Goal: Task Accomplishment & Management: Manage account settings

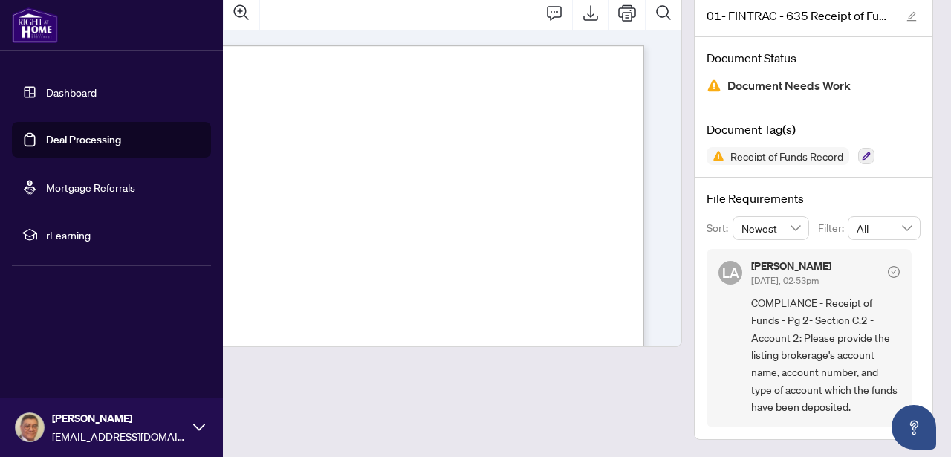
click at [76, 90] on link "Dashboard" at bounding box center [71, 91] width 51 height 13
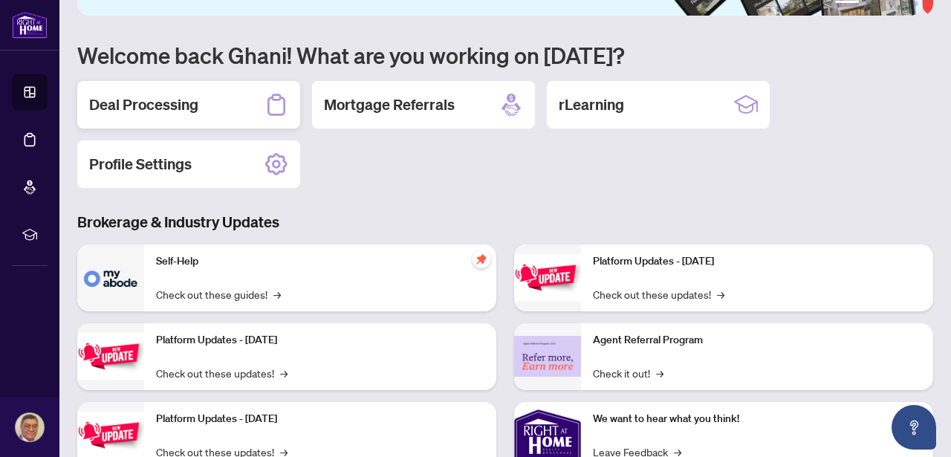
click at [157, 91] on div "Deal Processing" at bounding box center [188, 105] width 223 height 48
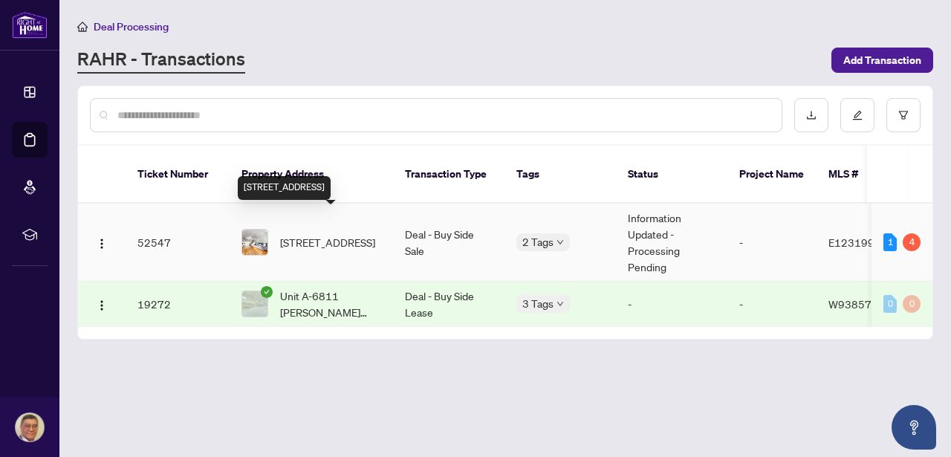
click at [331, 234] on span "[STREET_ADDRESS]" at bounding box center [327, 242] width 95 height 16
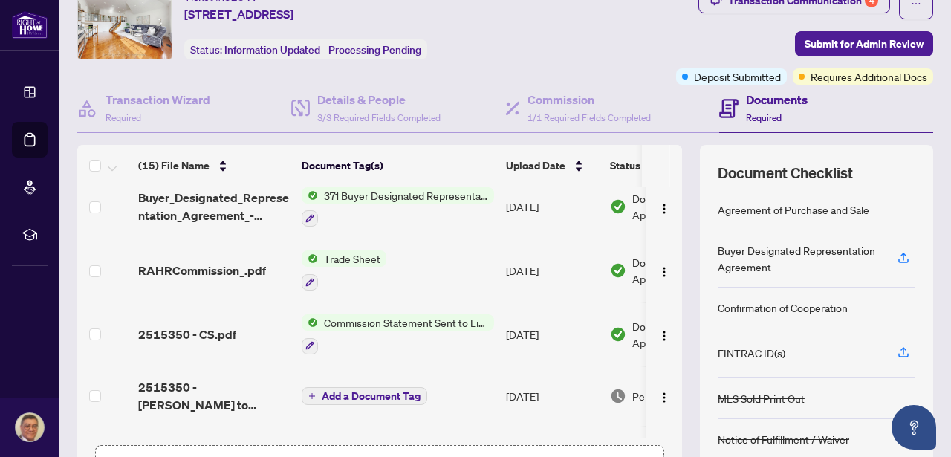
scroll to position [136, 0]
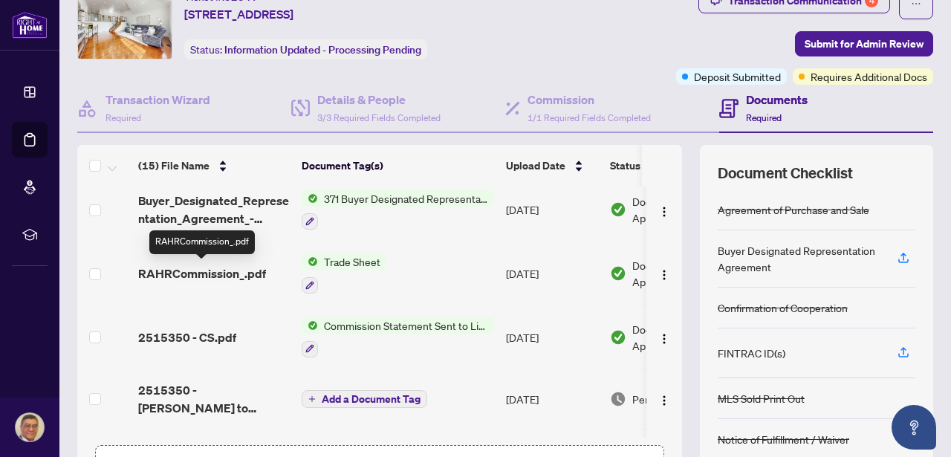
click at [217, 268] on span "RAHRCommission_.pdf" at bounding box center [202, 274] width 128 height 18
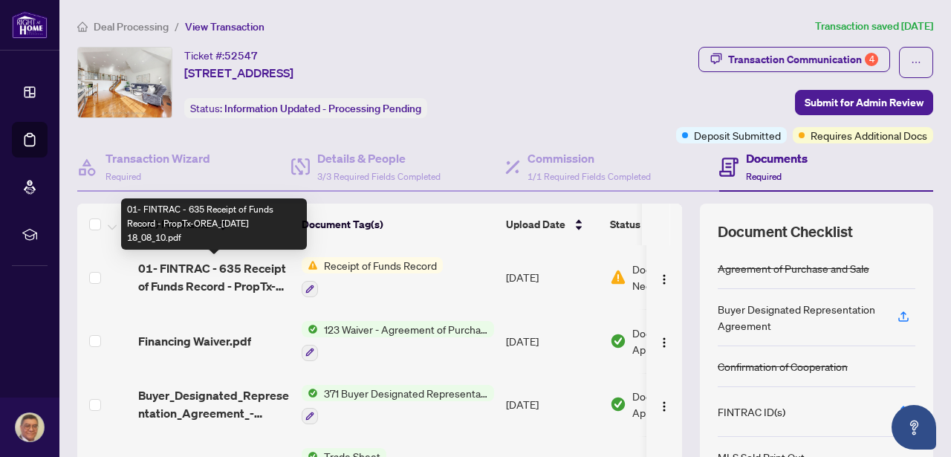
click at [220, 266] on span "01- FINTRAC - 635 Receipt of Funds Record - PropTx-OREA_2025-09-29 18_08_10.pdf" at bounding box center [214, 277] width 152 height 36
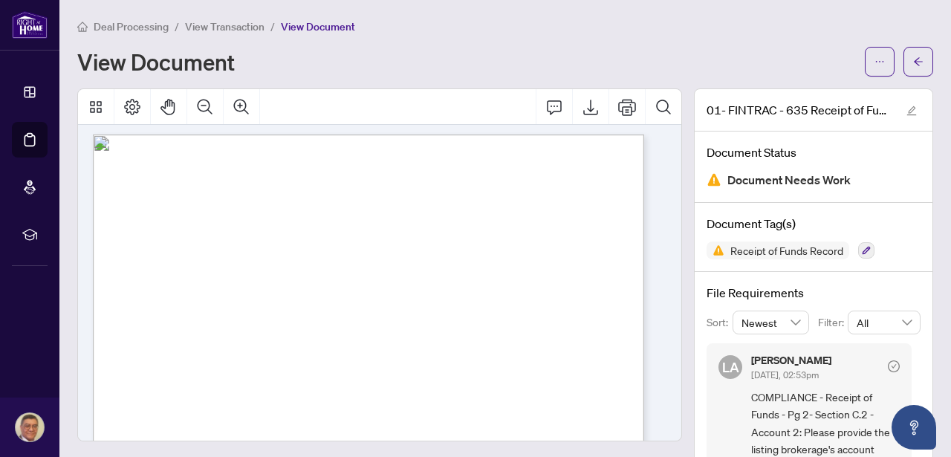
scroll to position [734, 0]
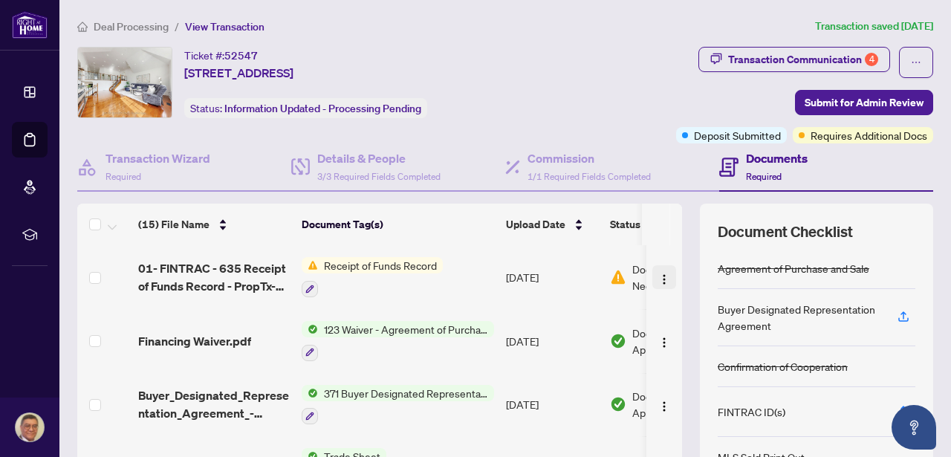
click at [658, 280] on img "button" at bounding box center [664, 279] width 12 height 12
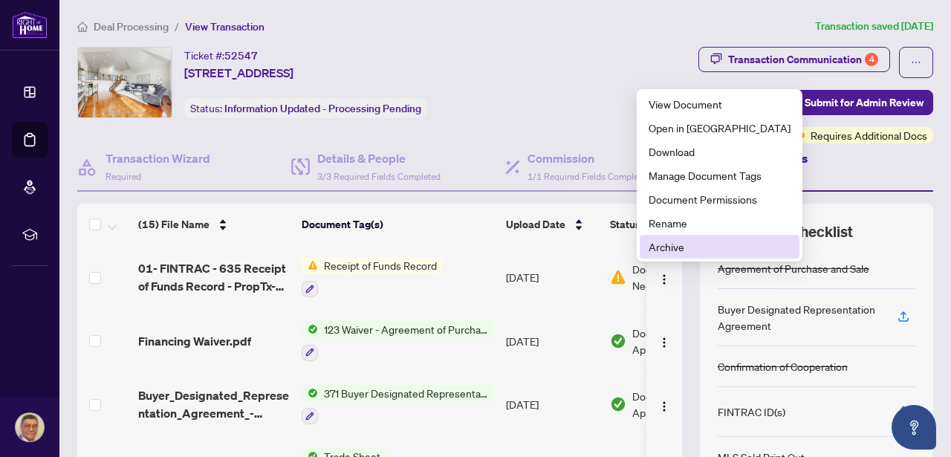
click at [661, 246] on span "Archive" at bounding box center [720, 247] width 142 height 16
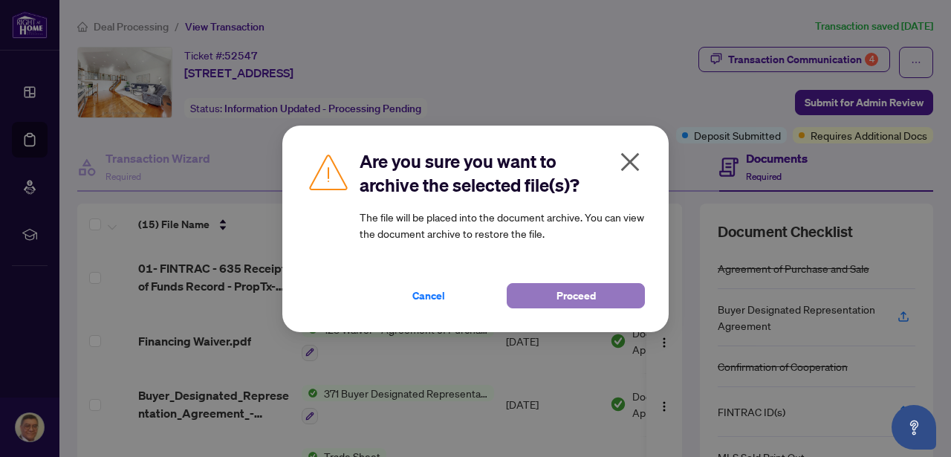
click at [593, 291] on span "Proceed" at bounding box center [576, 296] width 39 height 24
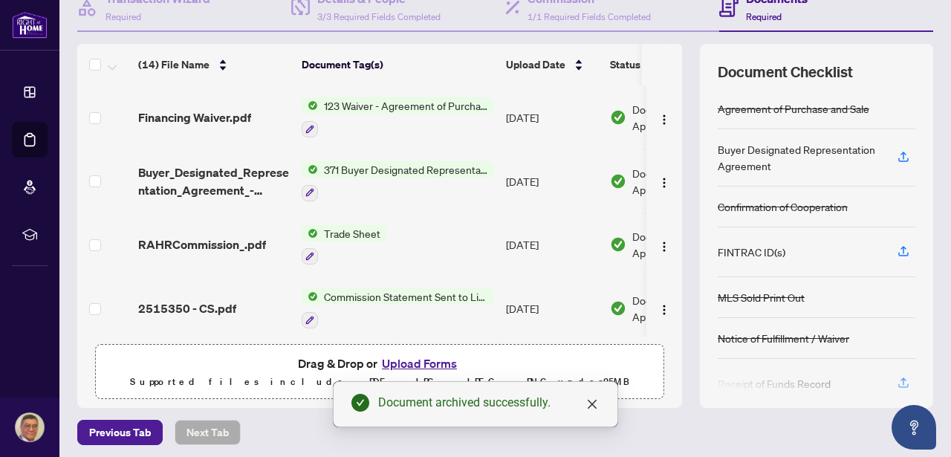
scroll to position [165, 0]
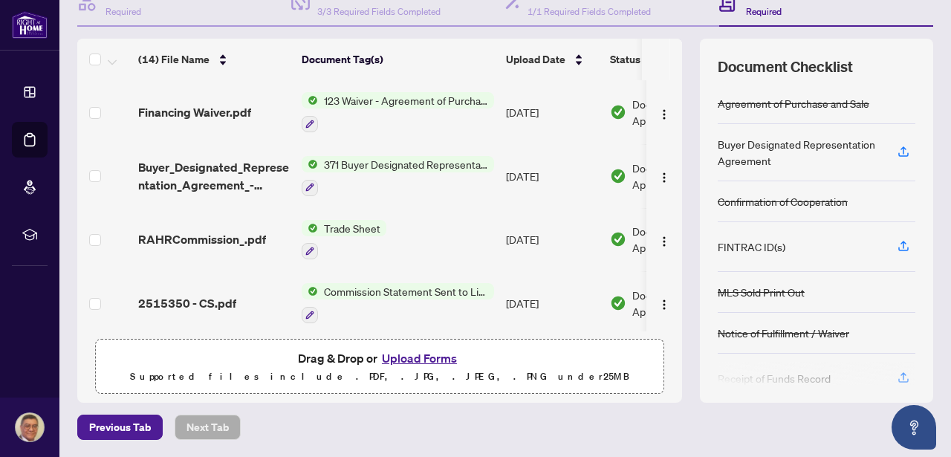
click at [415, 354] on button "Upload Forms" at bounding box center [420, 358] width 84 height 19
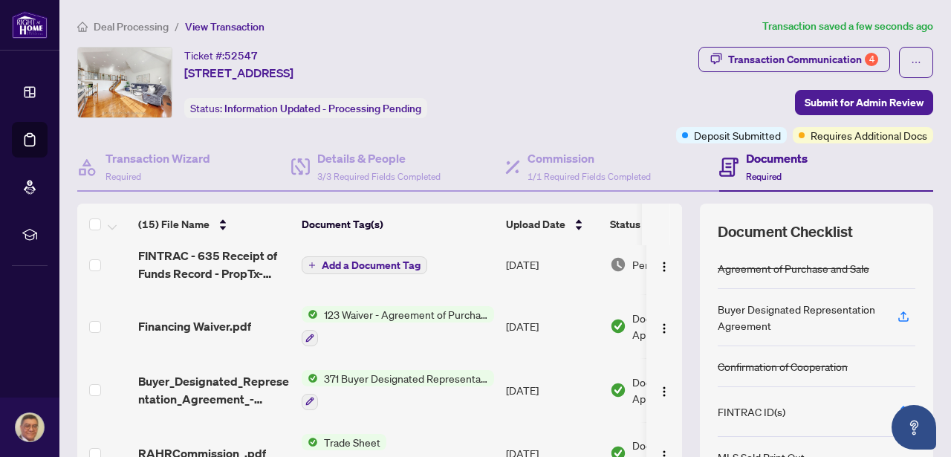
scroll to position [0, 0]
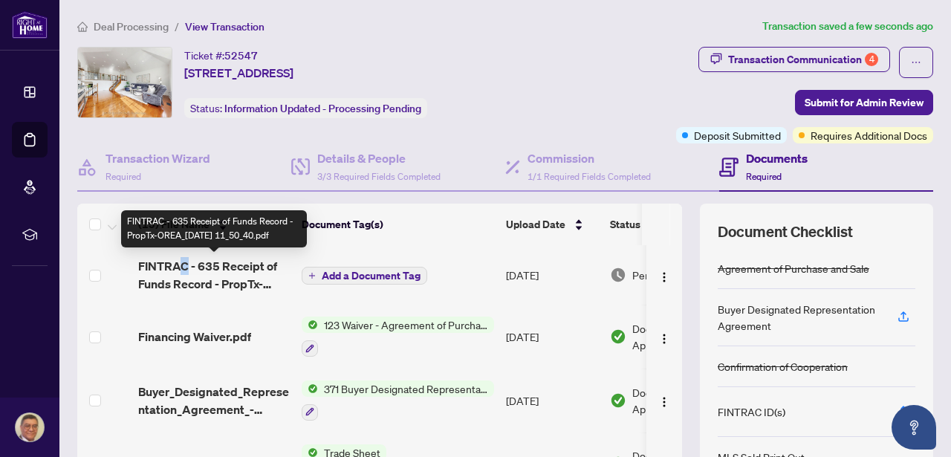
click at [186, 264] on span "FINTRAC - 635 Receipt of Funds Record - PropTx-OREA_[DATE] 11_50_40.pdf" at bounding box center [214, 275] width 152 height 36
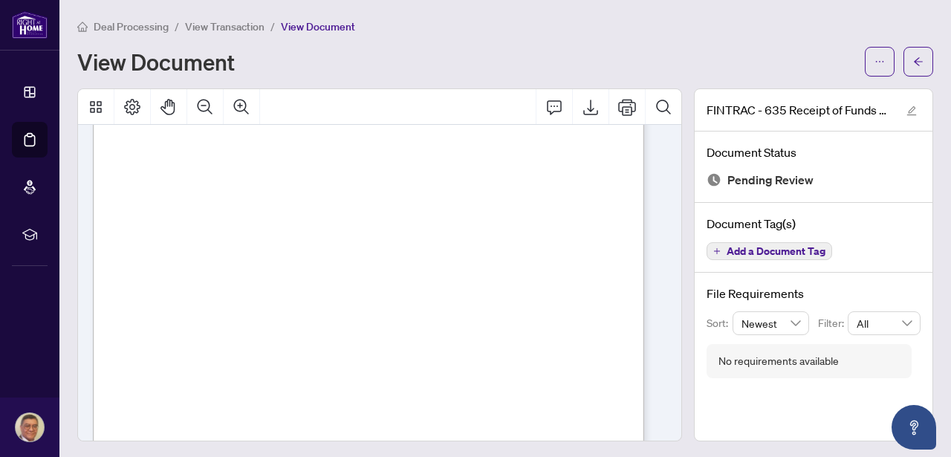
drag, startPoint x: 572, startPoint y: 238, endPoint x: 575, endPoint y: 230, distance: 8.7
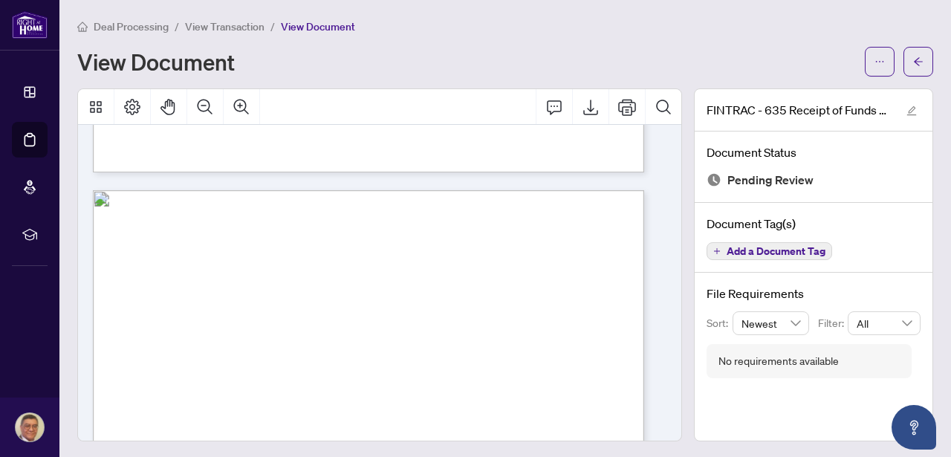
scroll to position [684, 0]
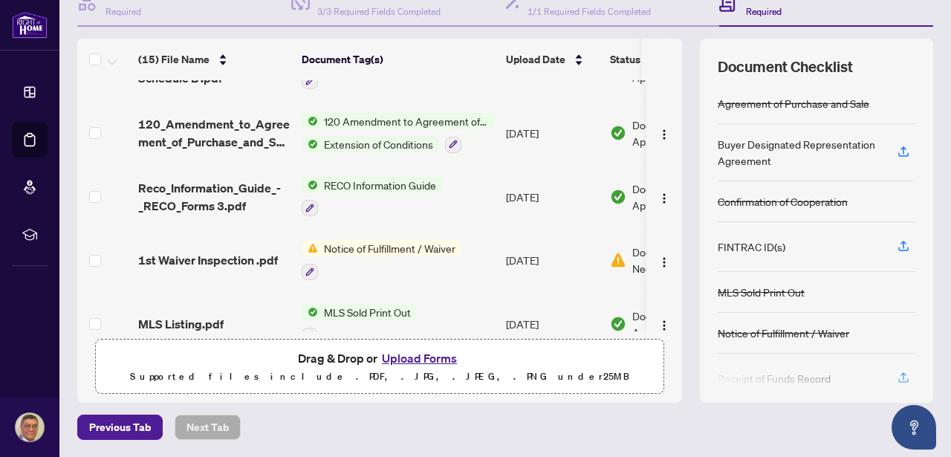
scroll to position [478, 0]
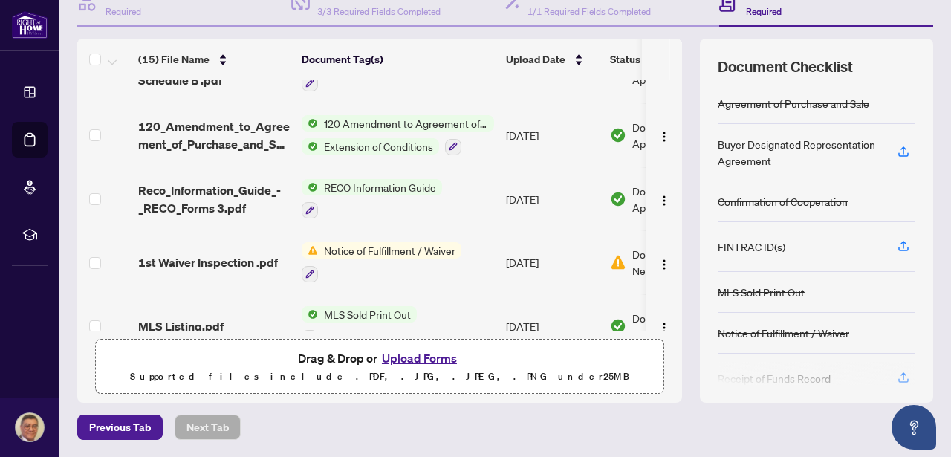
click at [394, 244] on span "Notice of Fulfillment / Waiver" at bounding box center [389, 250] width 143 height 16
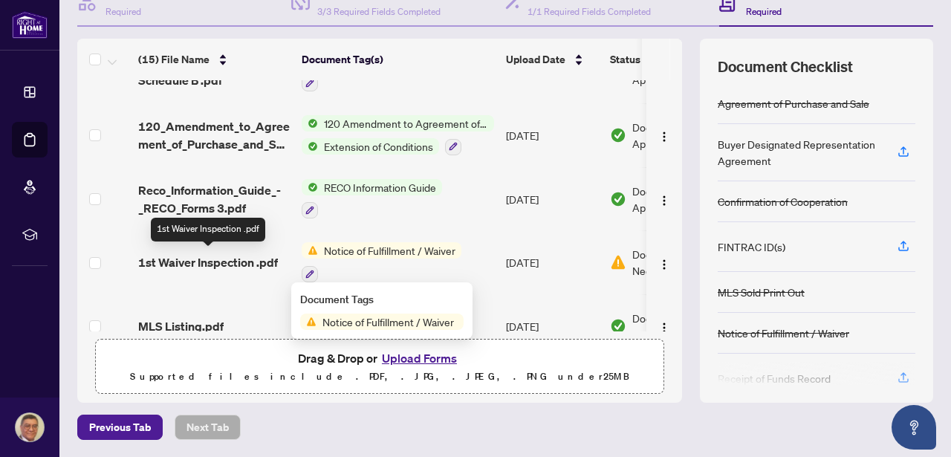
click at [256, 253] on span "1st Waiver Inspection .pdf" at bounding box center [208, 262] width 140 height 18
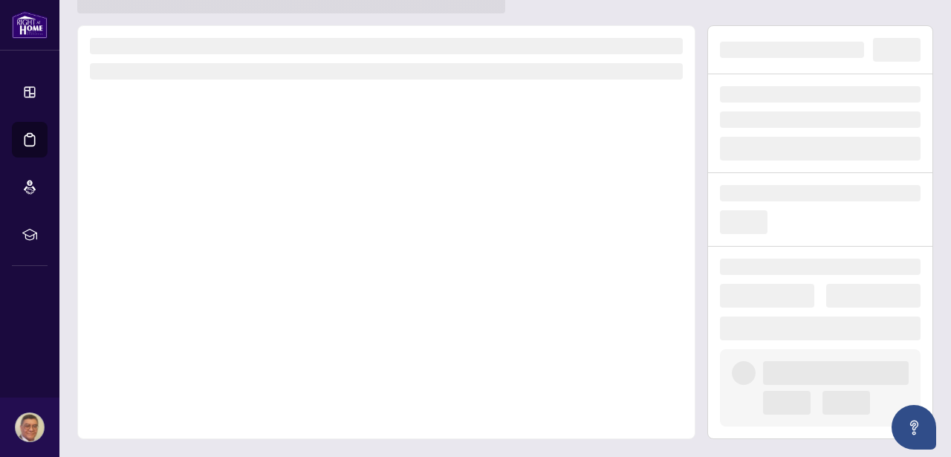
scroll to position [49, 0]
click at [256, 253] on div at bounding box center [386, 232] width 618 height 414
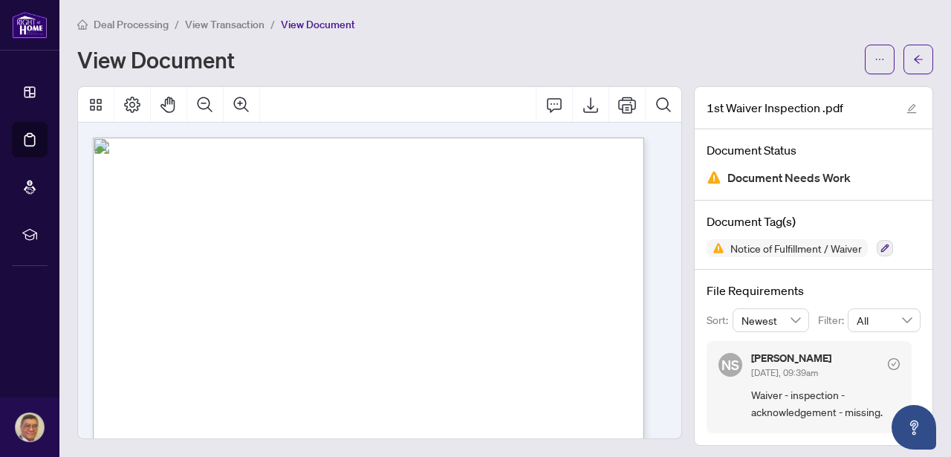
scroll to position [0, 0]
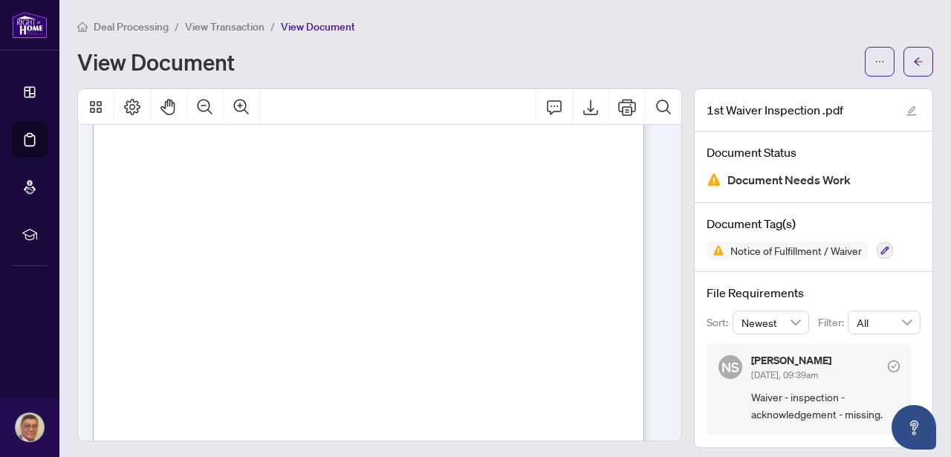
drag, startPoint x: 363, startPoint y: 235, endPoint x: 367, endPoint y: 226, distance: 10.0
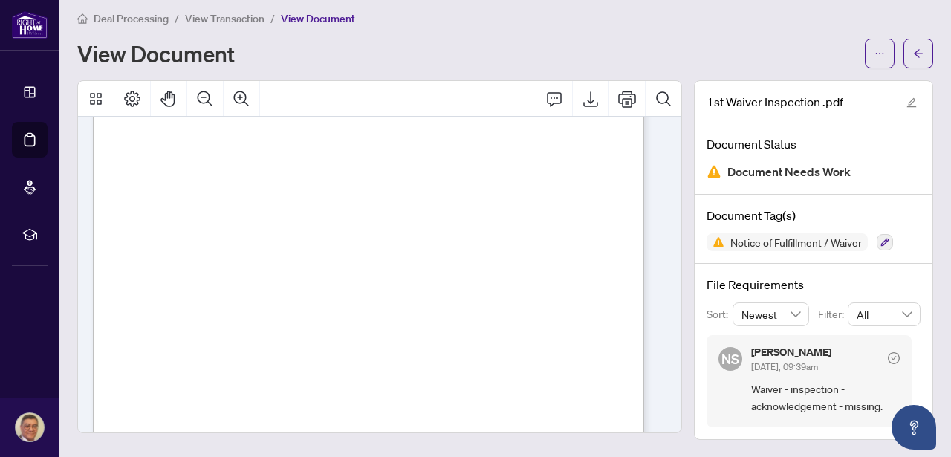
scroll to position [204, 0]
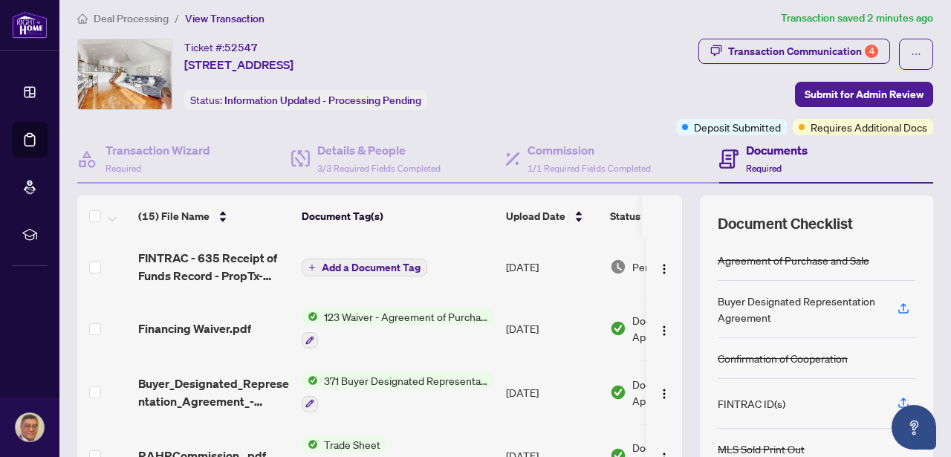
drag, startPoint x: 479, startPoint y: 383, endPoint x: 484, endPoint y: 377, distance: 8.5
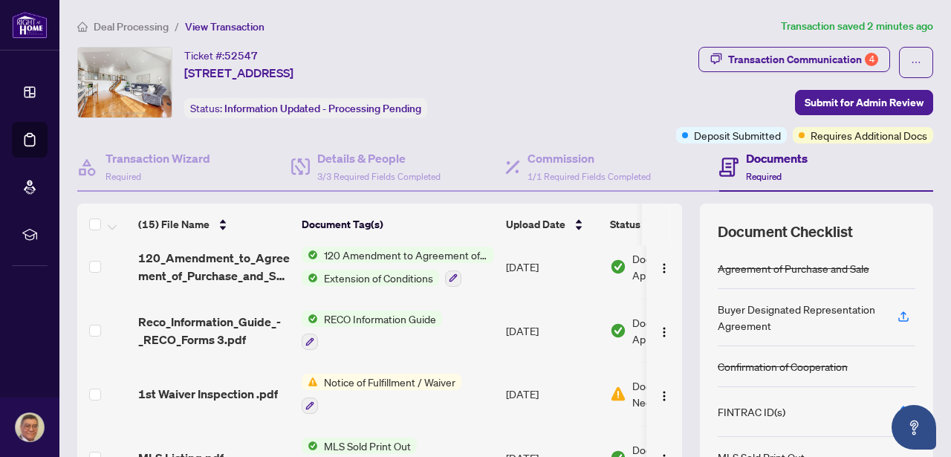
scroll to position [525, 0]
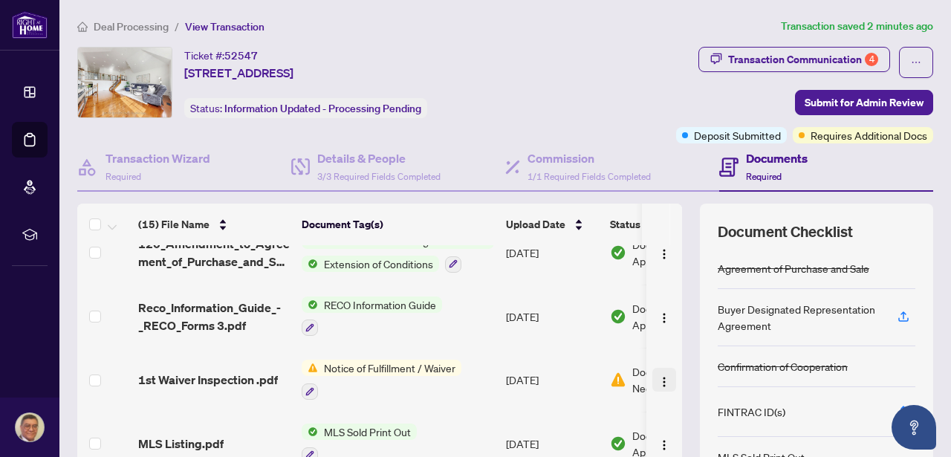
click at [658, 378] on img "button" at bounding box center [664, 382] width 12 height 12
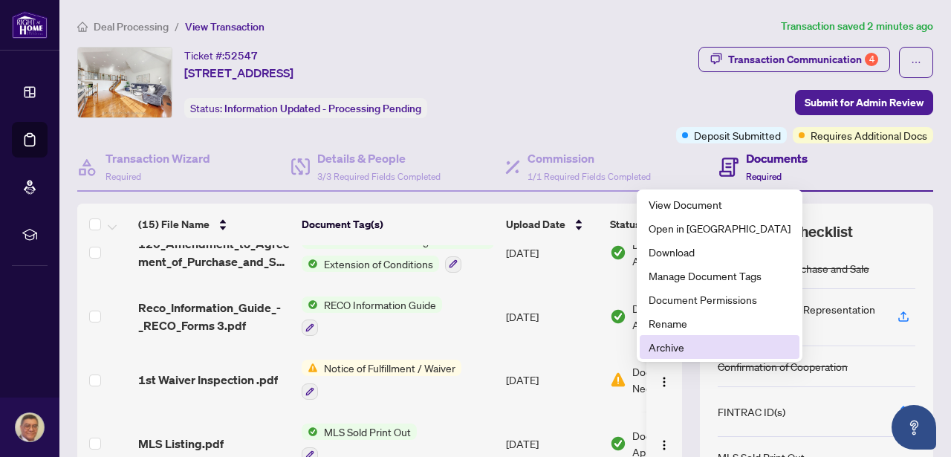
click at [656, 349] on span "Archive" at bounding box center [720, 347] width 142 height 16
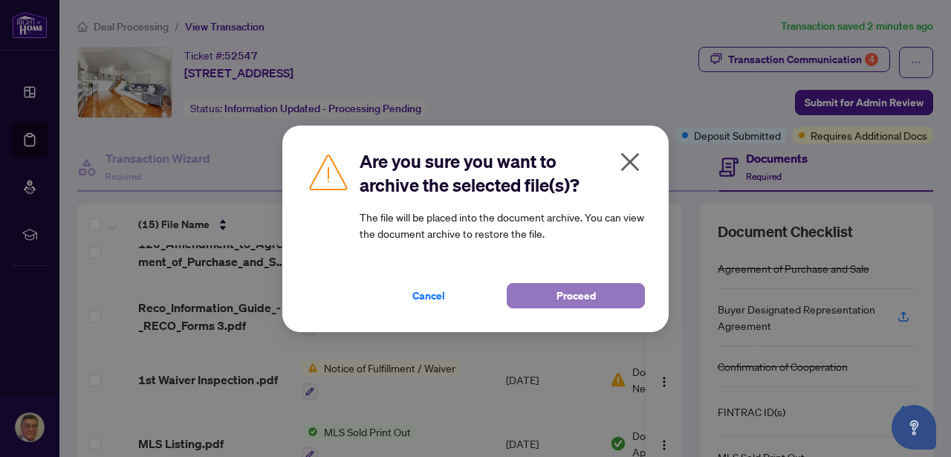
click at [586, 297] on span "Proceed" at bounding box center [576, 296] width 39 height 24
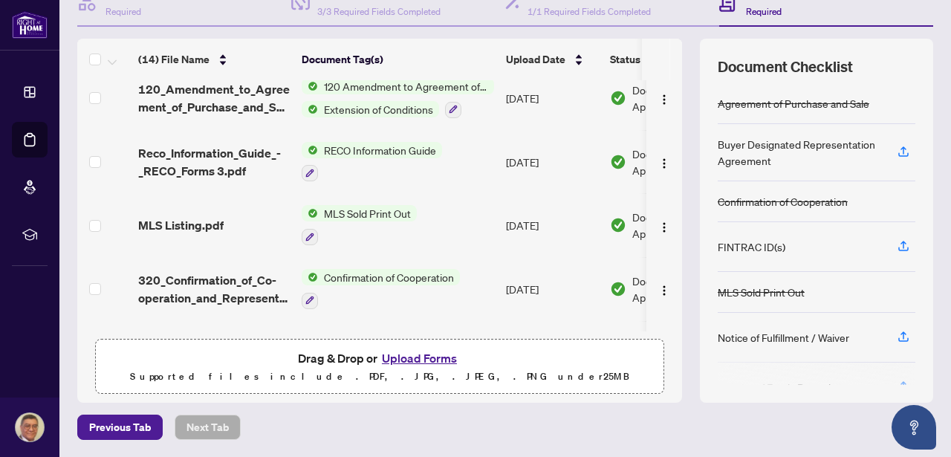
scroll to position [509, 0]
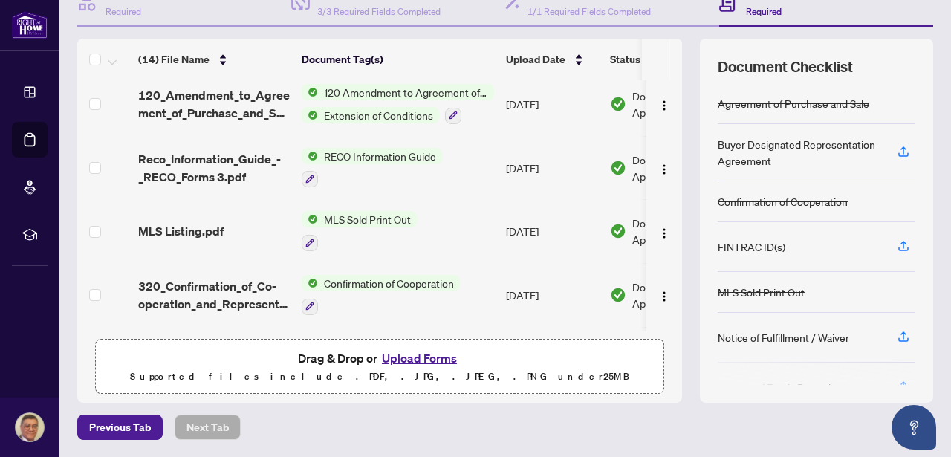
click at [401, 356] on button "Upload Forms" at bounding box center [420, 358] width 84 height 19
click at [427, 354] on button "Upload Forms" at bounding box center [420, 358] width 84 height 19
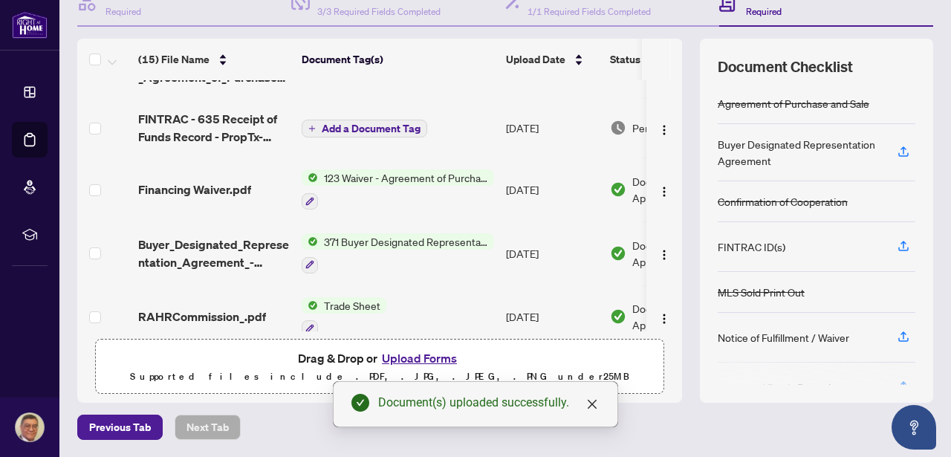
scroll to position [0, 0]
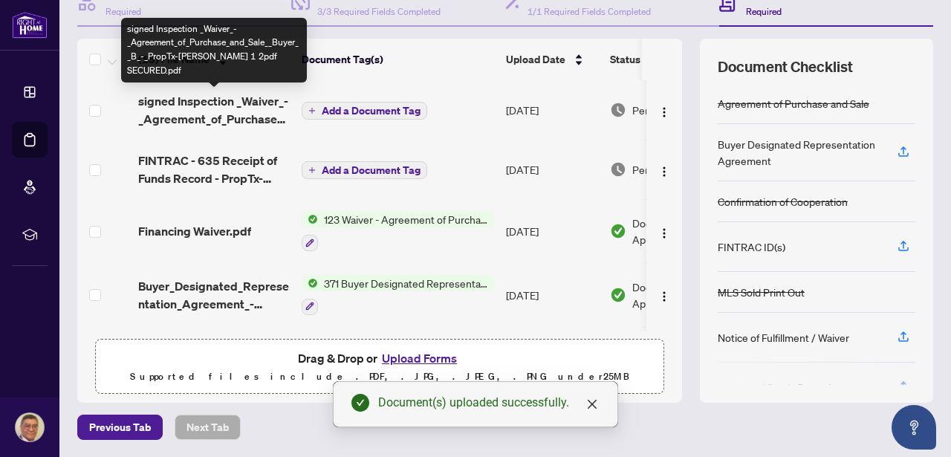
click at [222, 109] on span "signed Inspection _Waiver_-_Agreement_of_Purchase_and_Sale__Buyer__B_-_PropTx-[…" at bounding box center [214, 110] width 152 height 36
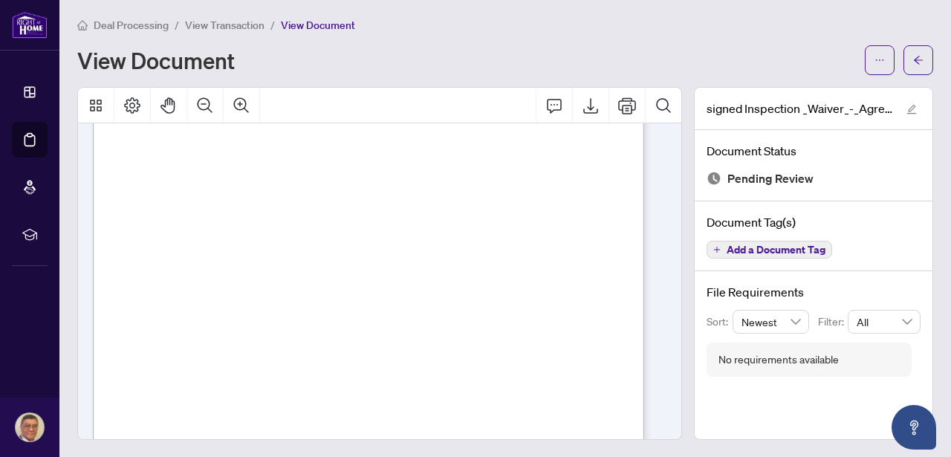
scroll to position [427, 0]
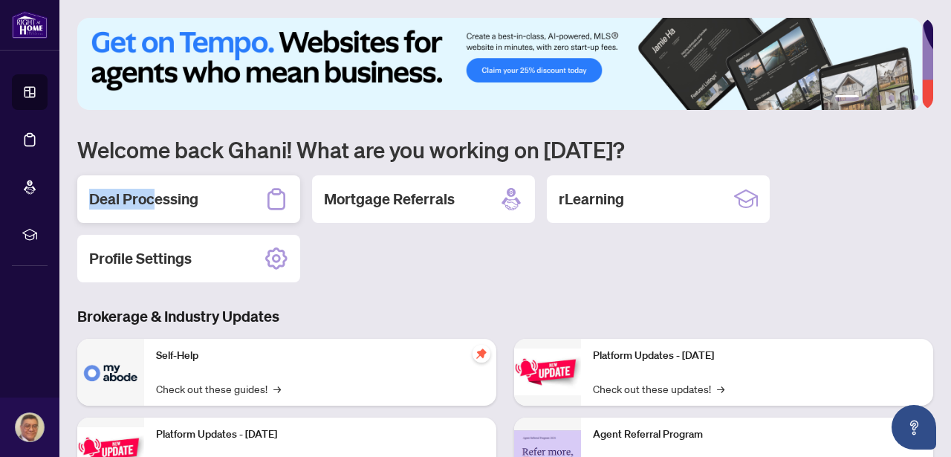
click at [158, 194] on div "Deal Processing" at bounding box center [188, 199] width 223 height 48
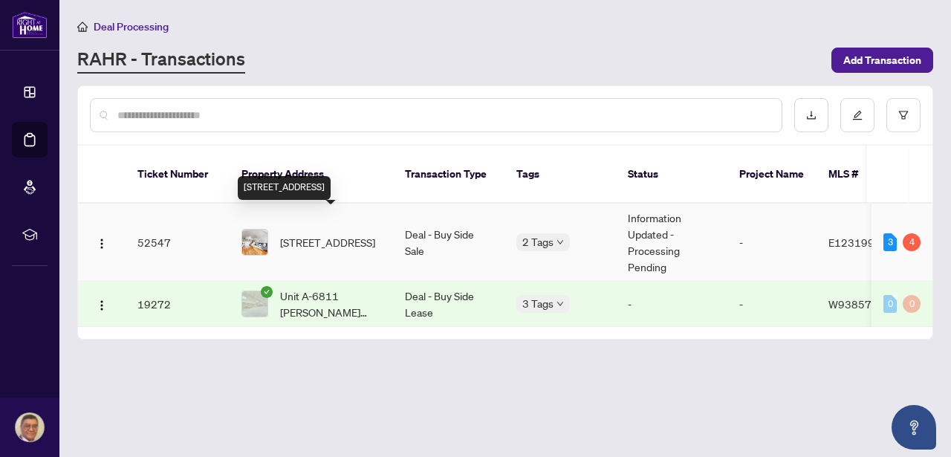
click at [326, 234] on span "[STREET_ADDRESS]" at bounding box center [327, 242] width 95 height 16
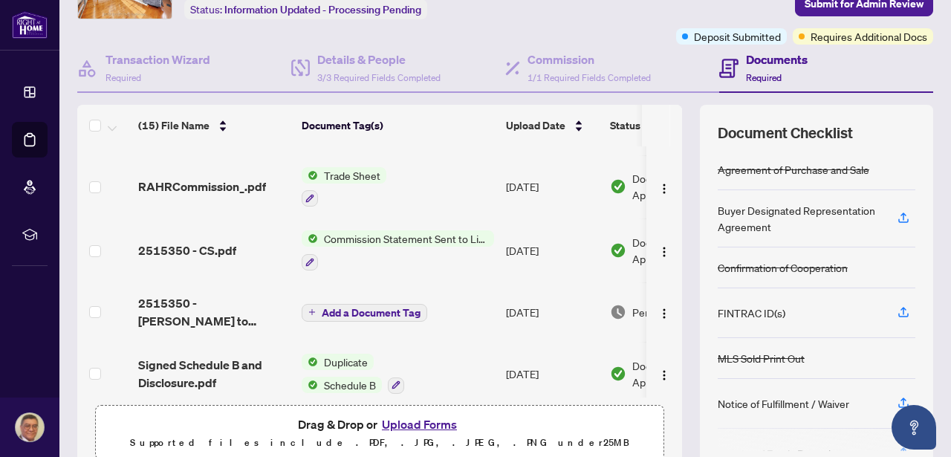
scroll to position [256, 0]
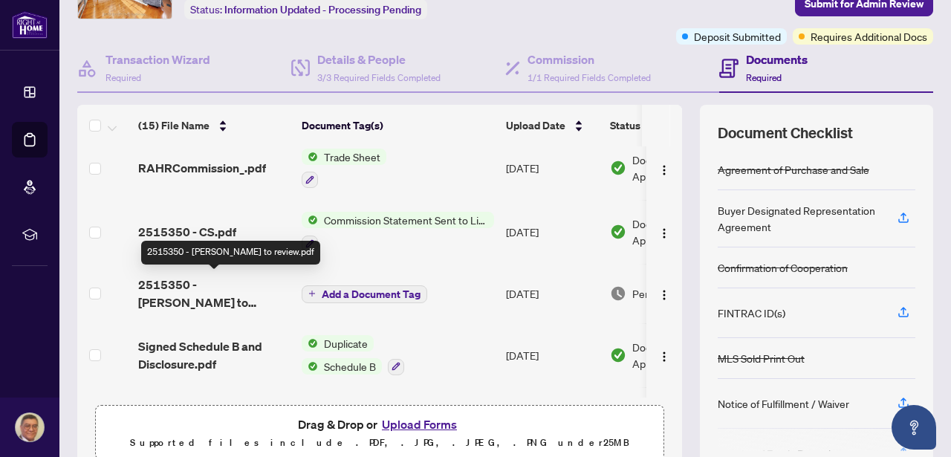
click at [180, 282] on span "2515350 - [PERSON_NAME] to review.pdf" at bounding box center [214, 294] width 152 height 36
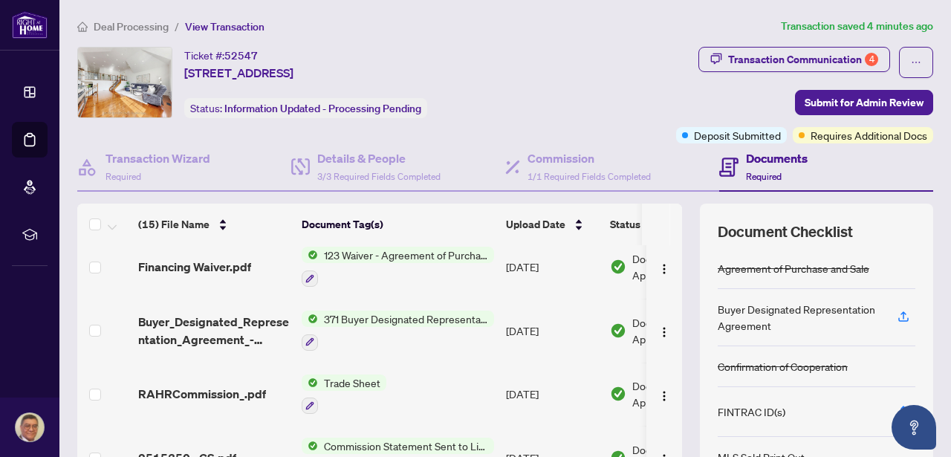
scroll to position [161, 0]
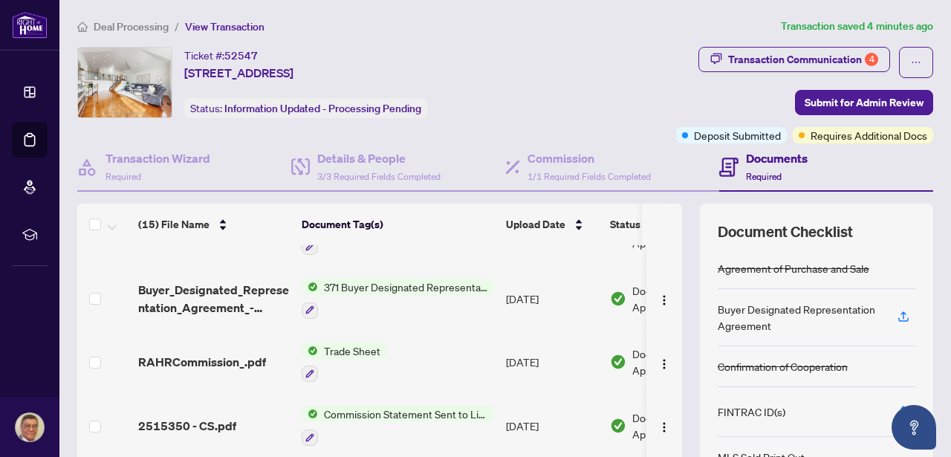
click at [349, 346] on span "Trade Sheet" at bounding box center [352, 351] width 68 height 16
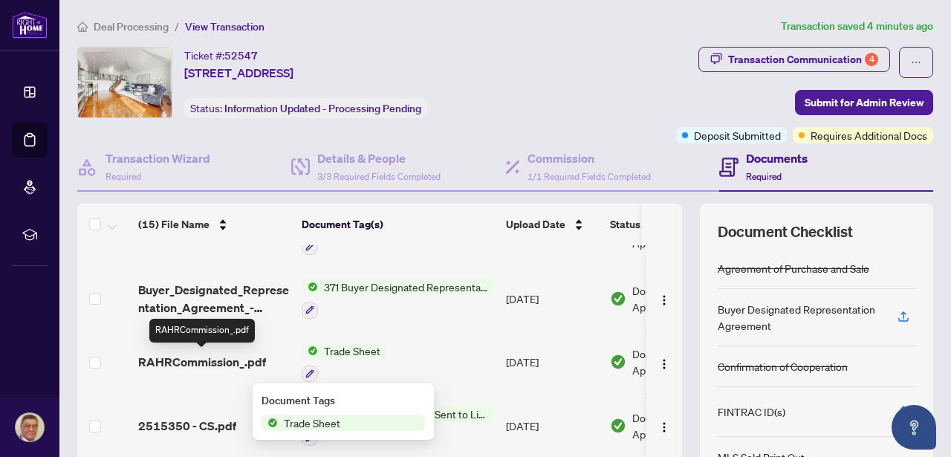
click at [213, 360] on span "RAHRCommission_.pdf" at bounding box center [202, 362] width 128 height 18
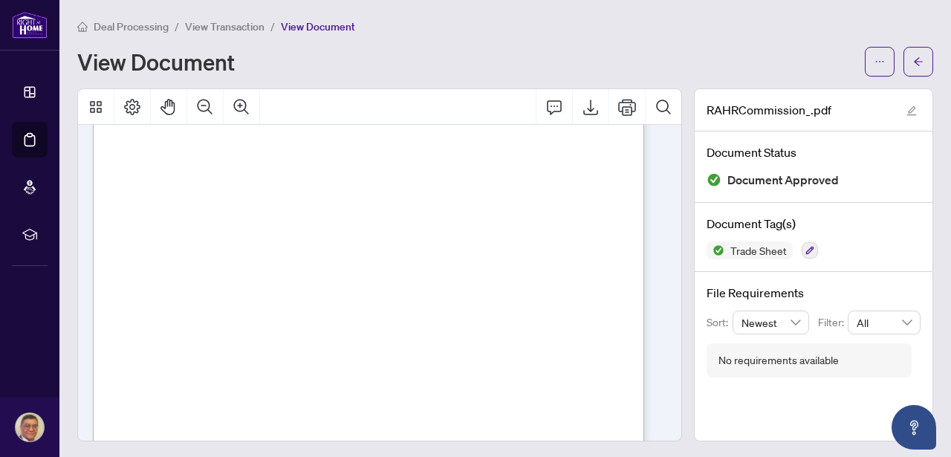
scroll to position [233, 0]
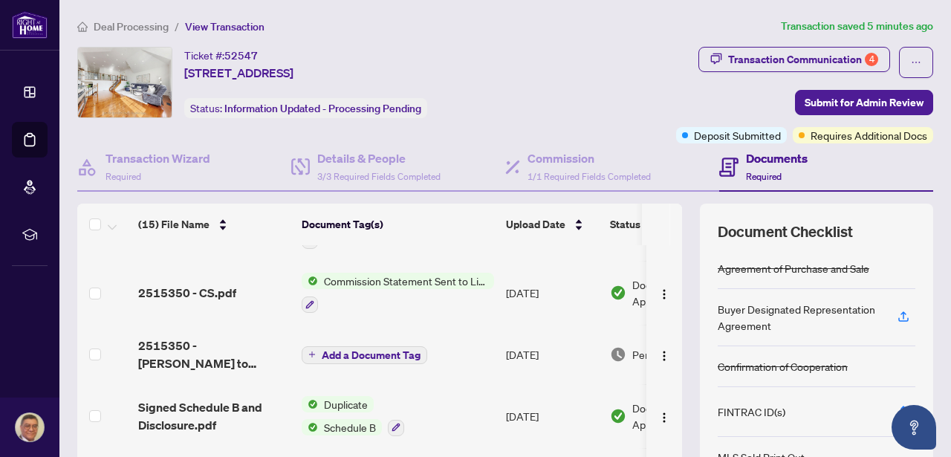
scroll to position [221, 0]
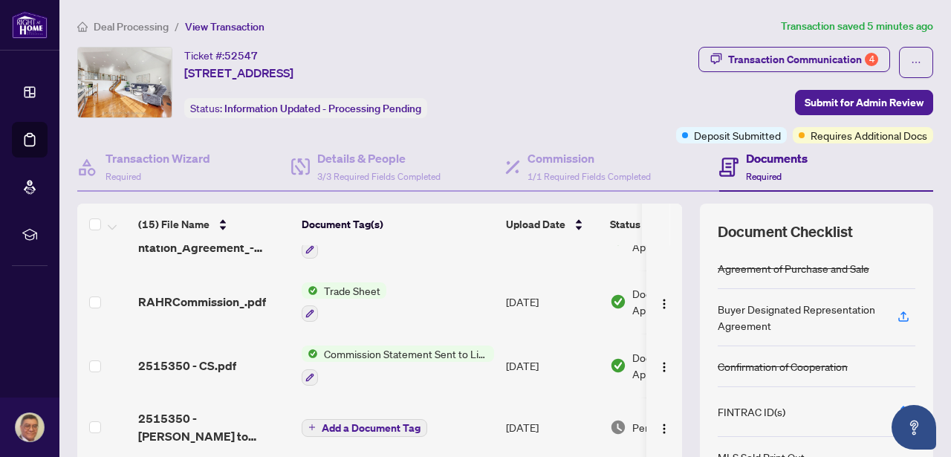
click at [401, 348] on span "Commission Statement Sent to Listing Brokerage" at bounding box center [406, 354] width 176 height 16
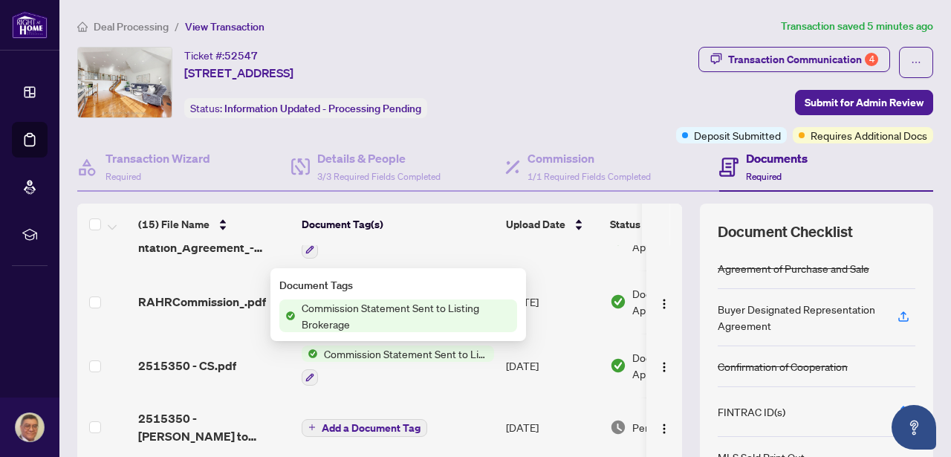
click at [382, 309] on span "Commission Statement Sent to Listing Brokerage" at bounding box center [406, 315] width 221 height 33
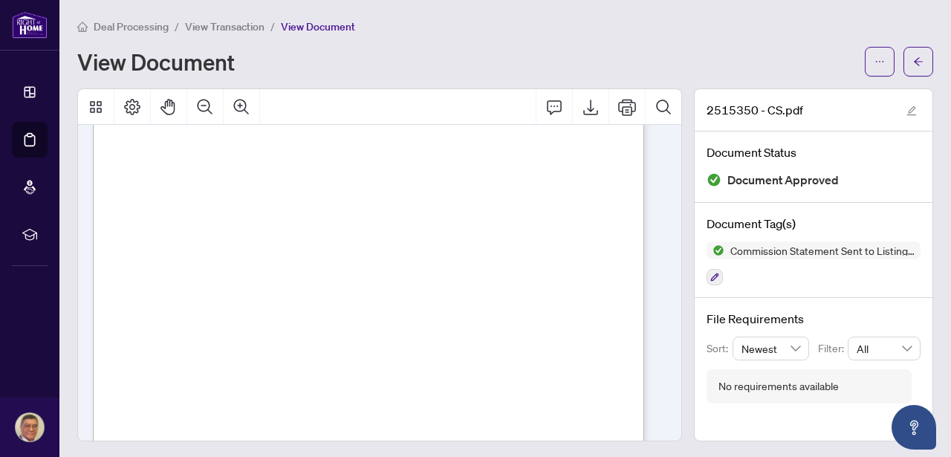
scroll to position [155, 0]
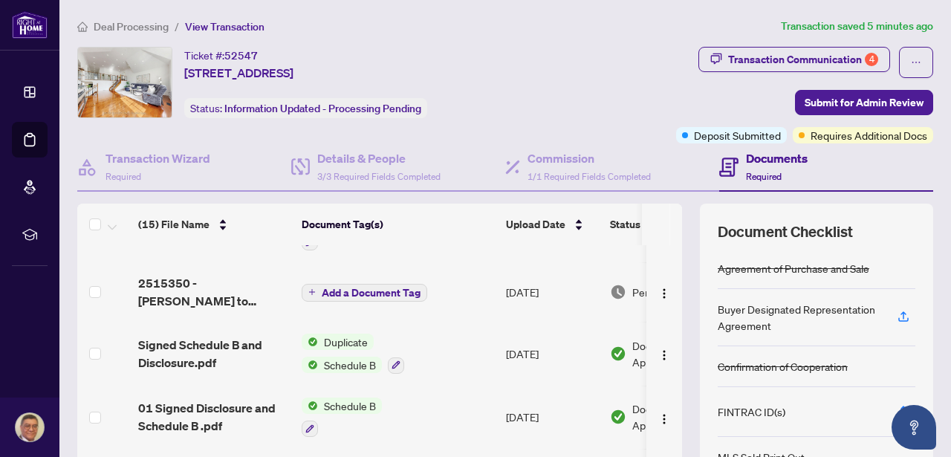
scroll to position [355, 0]
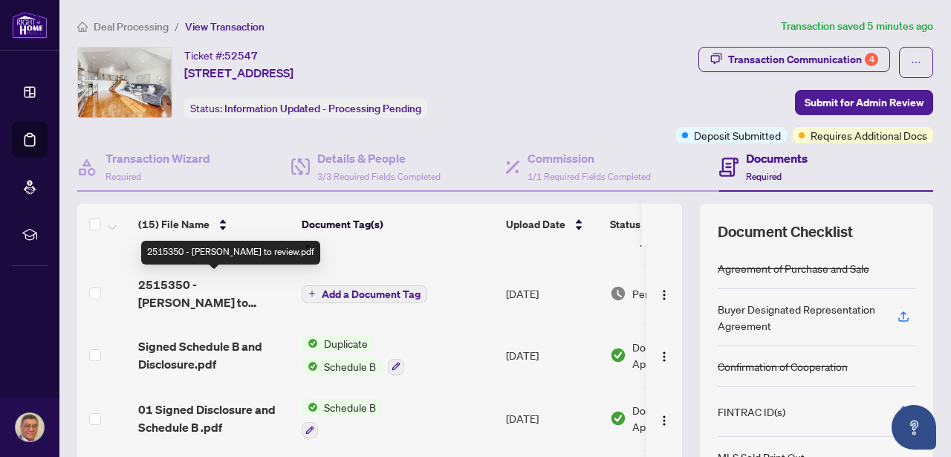
click at [216, 282] on span "2515350 - [PERSON_NAME] to review.pdf" at bounding box center [214, 294] width 152 height 36
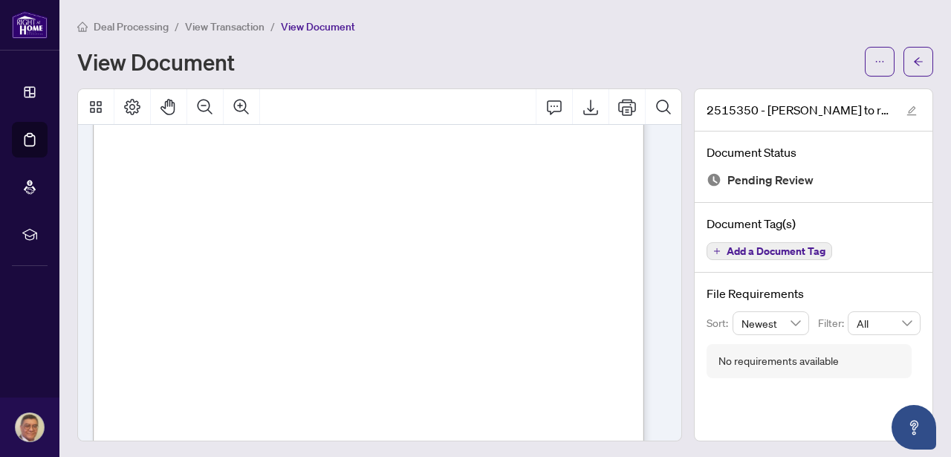
scroll to position [198, 0]
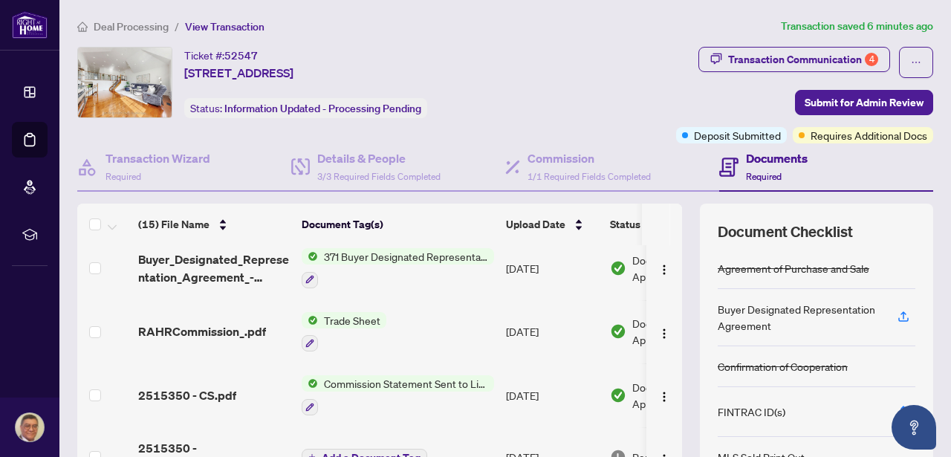
scroll to position [207, 0]
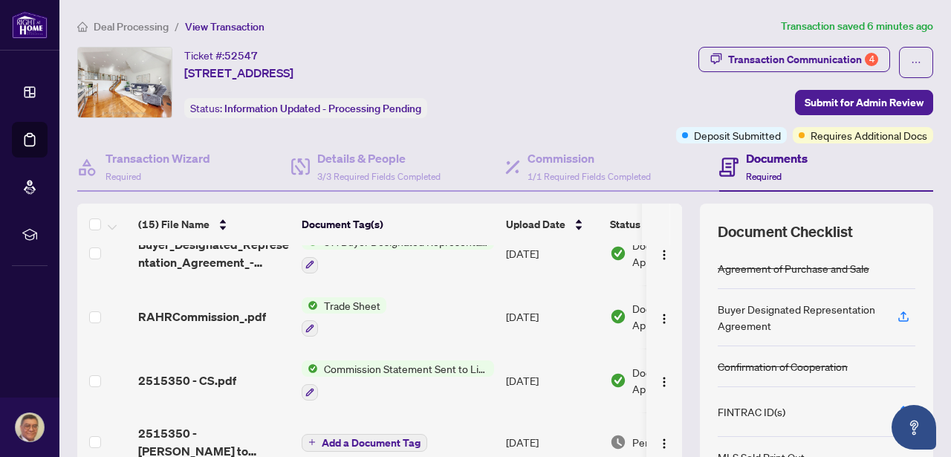
click at [421, 368] on span "Commission Statement Sent to Listing Brokerage" at bounding box center [406, 368] width 176 height 16
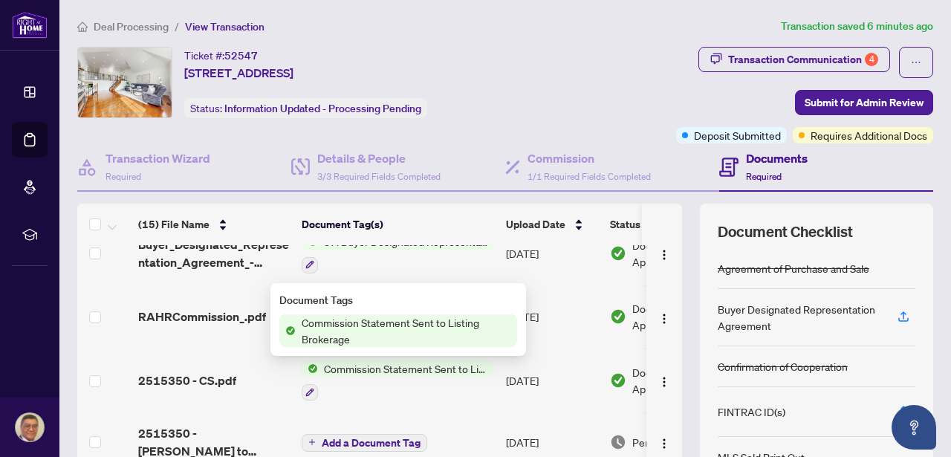
click at [371, 327] on span "Commission Statement Sent to Listing Brokerage" at bounding box center [406, 330] width 221 height 33
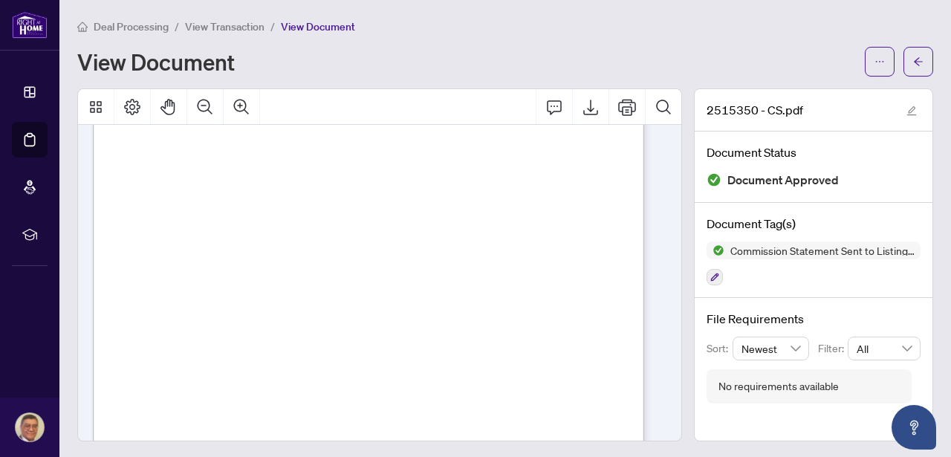
drag, startPoint x: 180, startPoint y: 228, endPoint x: 188, endPoint y: 235, distance: 10.6
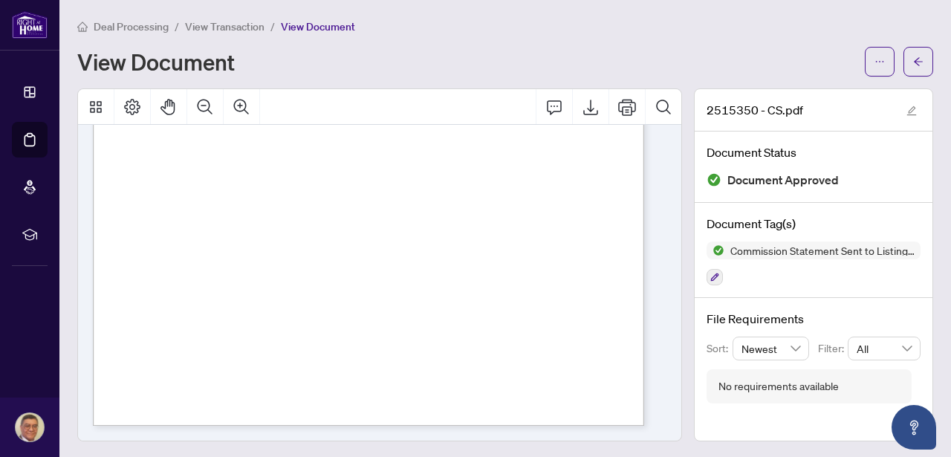
scroll to position [1, 0]
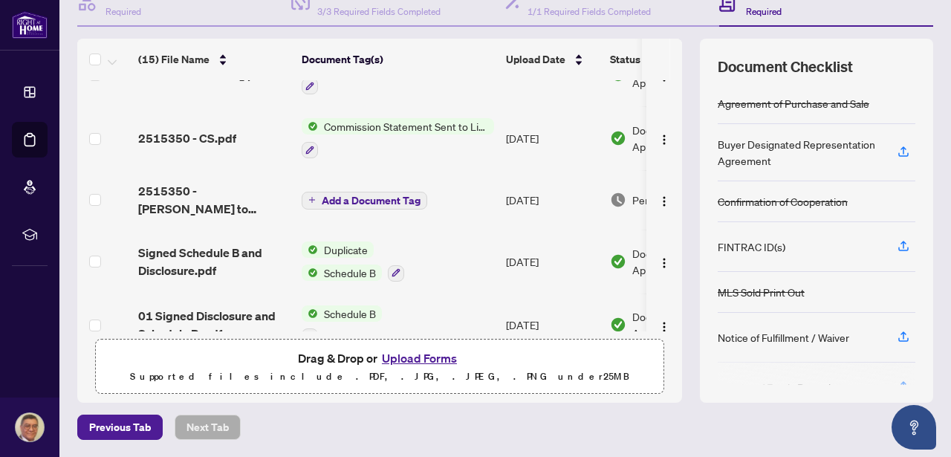
scroll to position [328, 0]
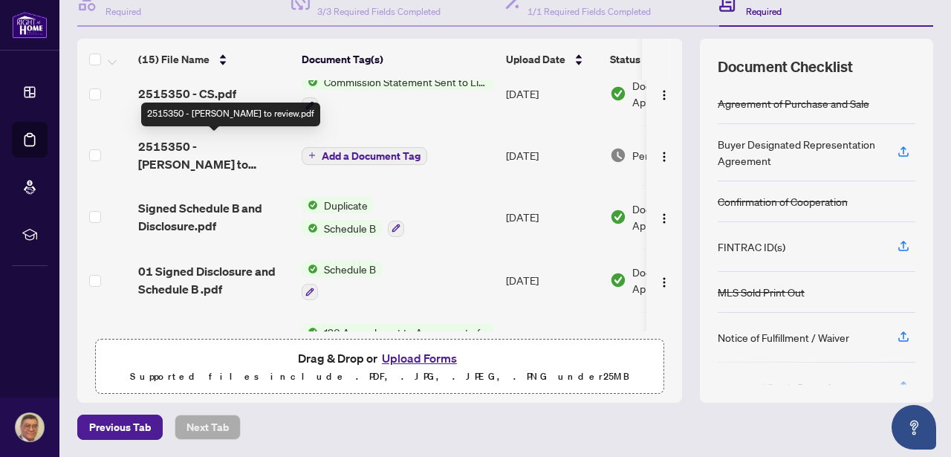
click at [198, 149] on span "2515350 - [PERSON_NAME] to review.pdf" at bounding box center [214, 155] width 152 height 36
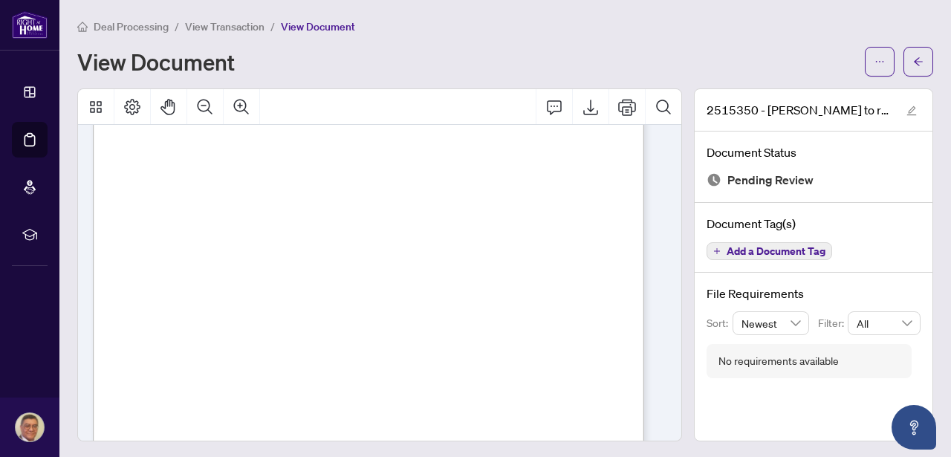
scroll to position [112, 0]
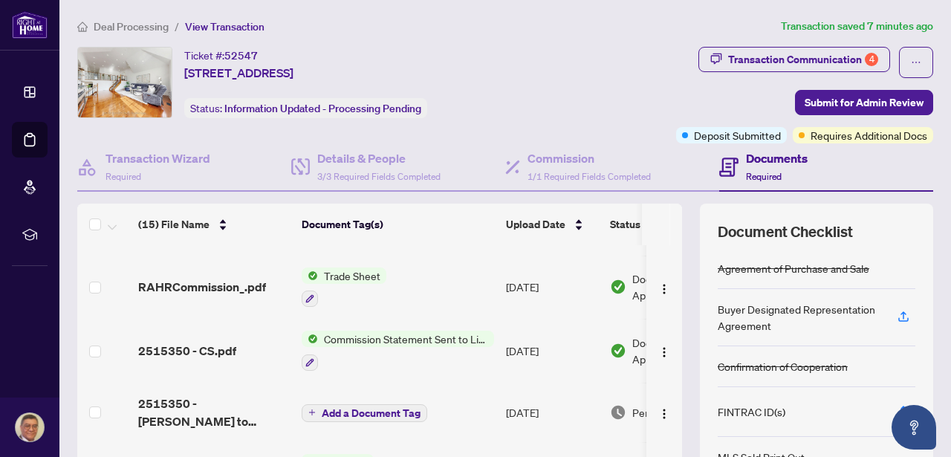
scroll to position [249, 0]
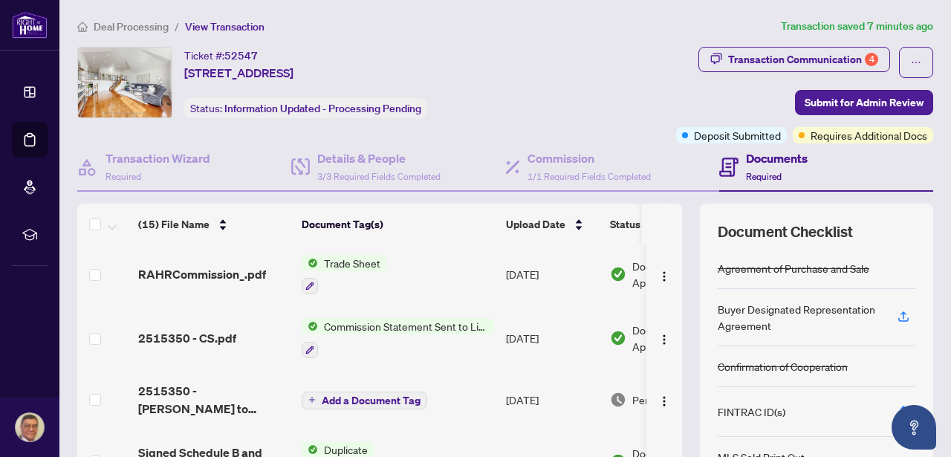
click at [375, 325] on span "Commission Statement Sent to Listing Brokerage" at bounding box center [406, 326] width 176 height 16
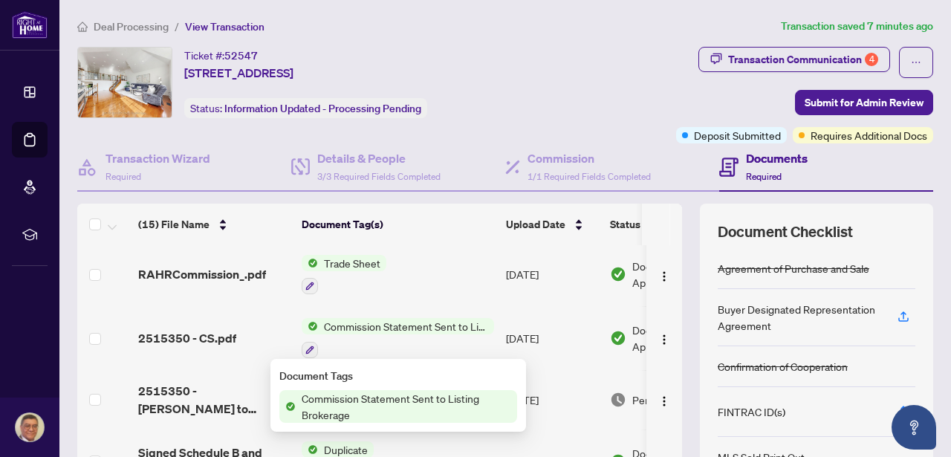
click at [365, 402] on span "Commission Statement Sent to Listing Brokerage" at bounding box center [406, 406] width 221 height 33
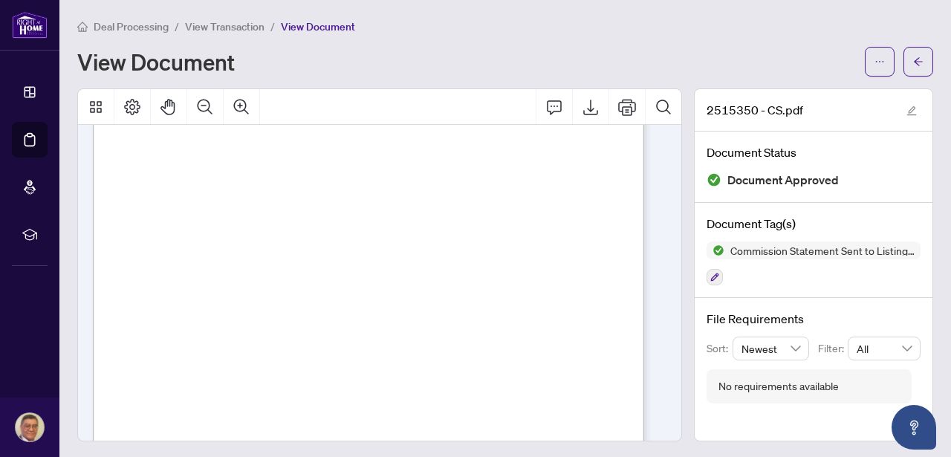
scroll to position [427, 0]
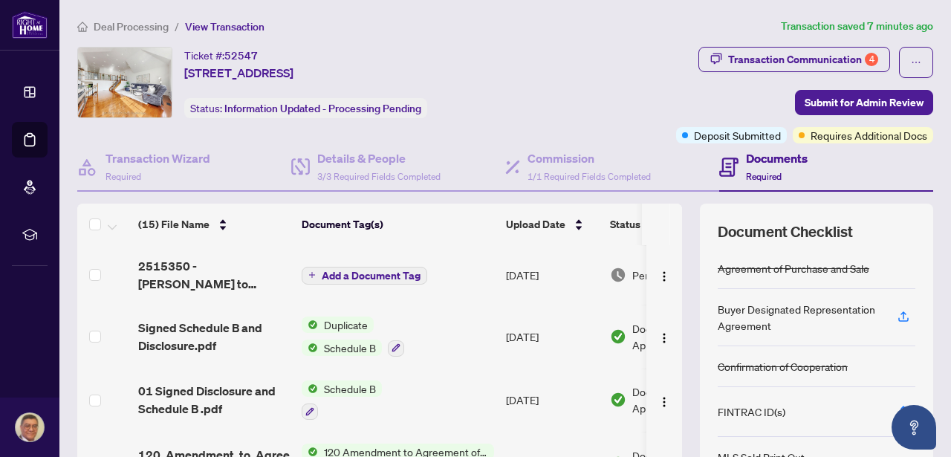
scroll to position [302, 0]
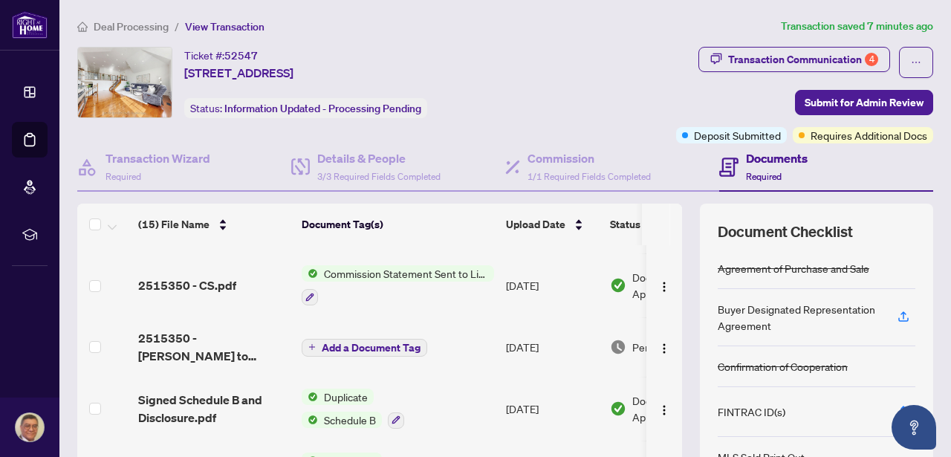
click at [351, 343] on span "Add a Document Tag" at bounding box center [371, 348] width 99 height 10
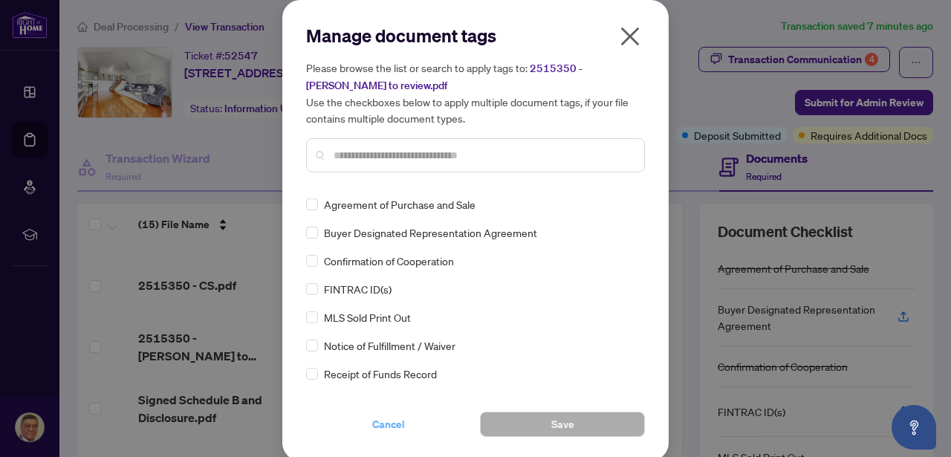
click at [380, 422] on span "Cancel" at bounding box center [388, 424] width 33 height 24
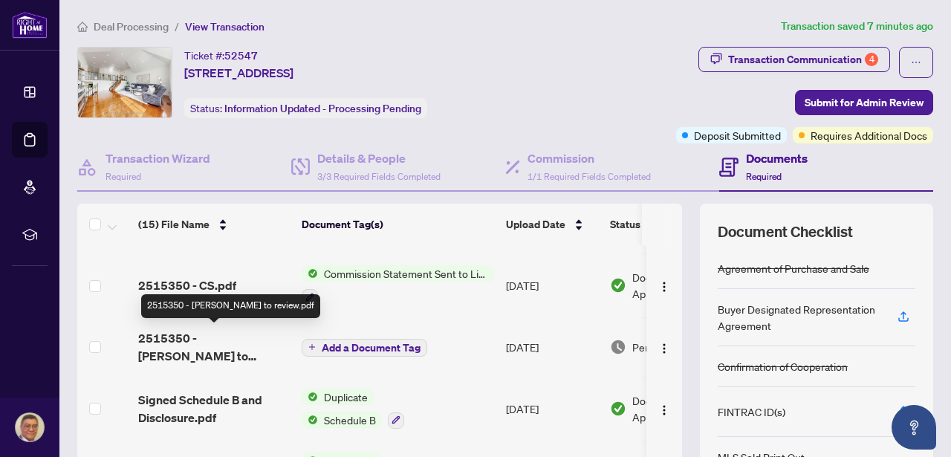
click at [187, 336] on span "2515350 - [PERSON_NAME] to review.pdf" at bounding box center [214, 347] width 152 height 36
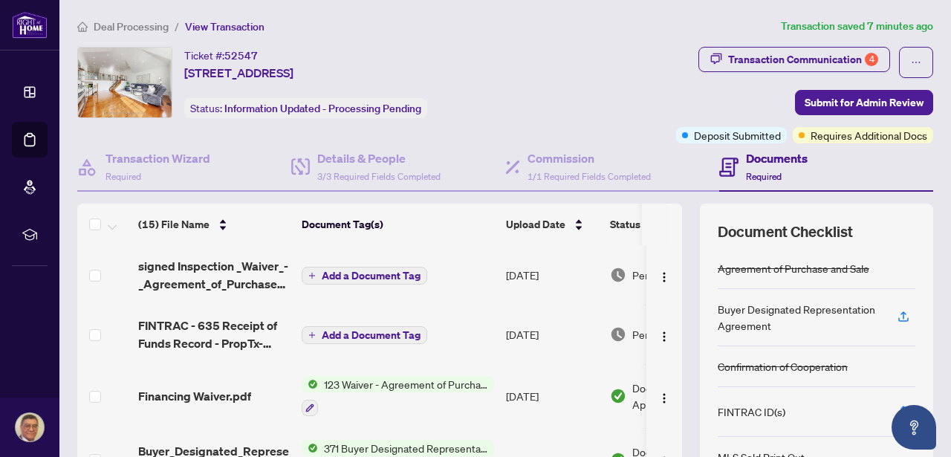
click at [350, 332] on span "Add a Document Tag" at bounding box center [371, 335] width 99 height 10
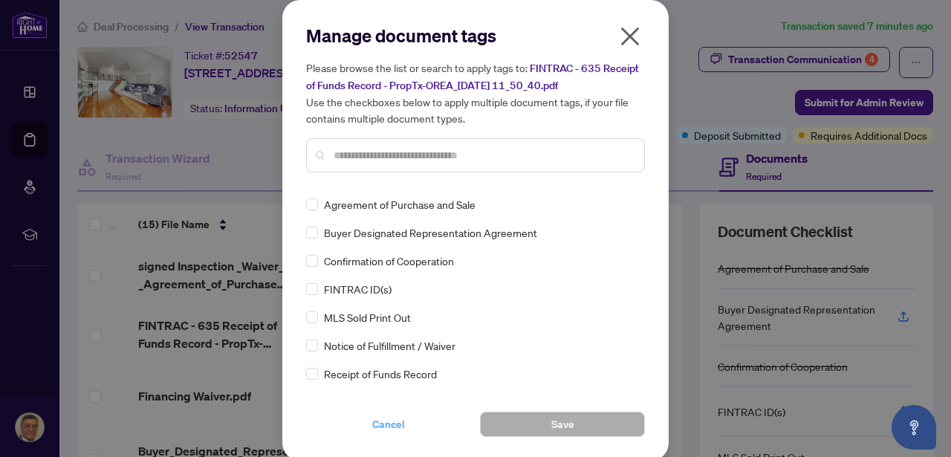
click at [378, 422] on span "Cancel" at bounding box center [388, 424] width 33 height 24
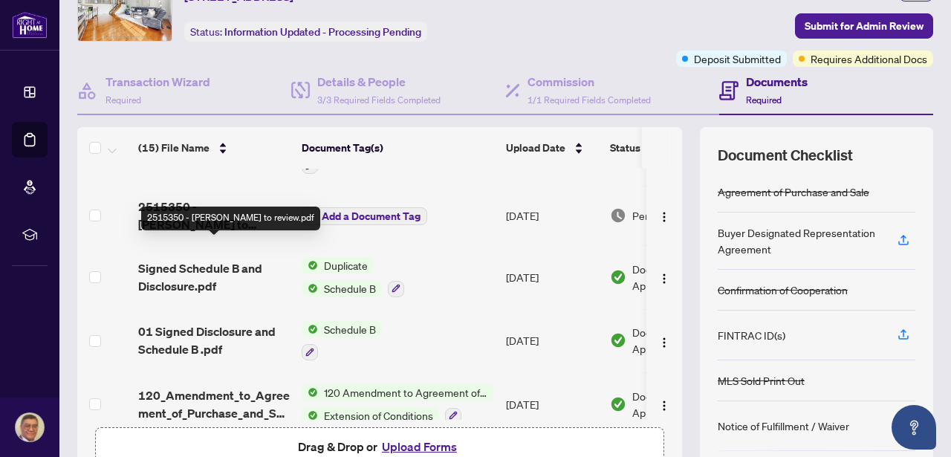
scroll to position [363, 0]
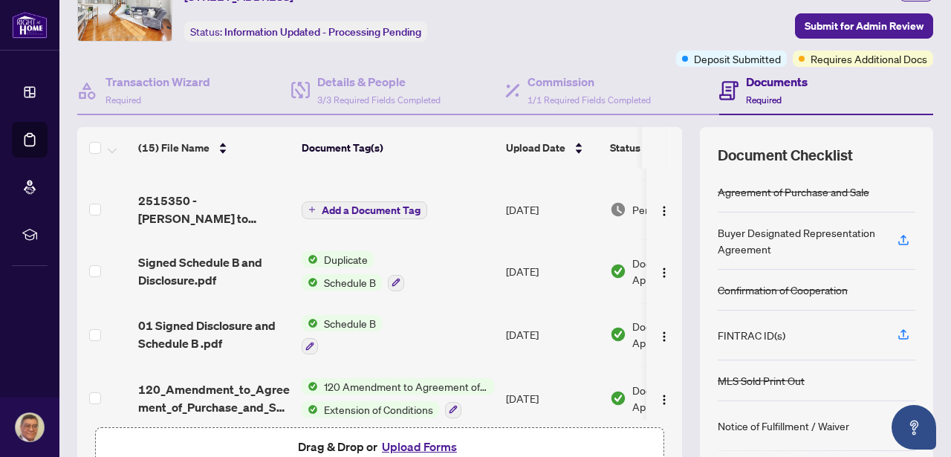
click at [357, 206] on span "Add a Document Tag" at bounding box center [371, 210] width 99 height 10
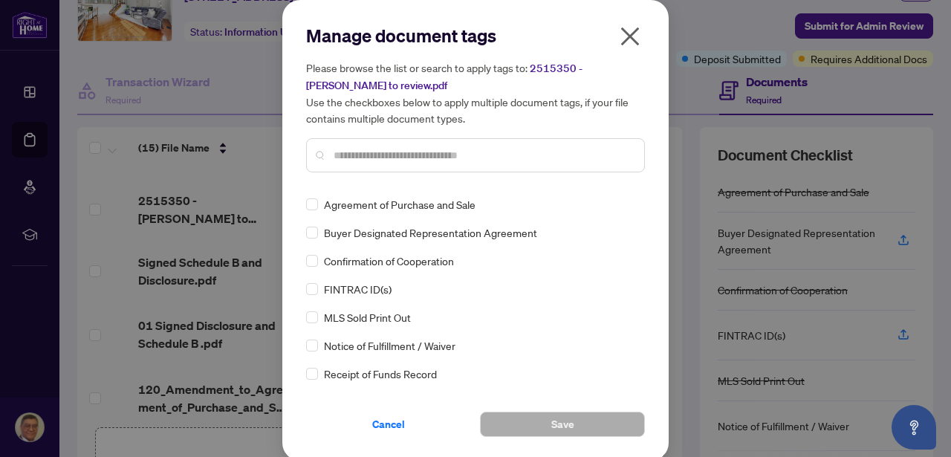
click at [390, 394] on div "Cancel Save" at bounding box center [475, 415] width 339 height 43
click at [387, 422] on span "Cancel" at bounding box center [388, 424] width 33 height 24
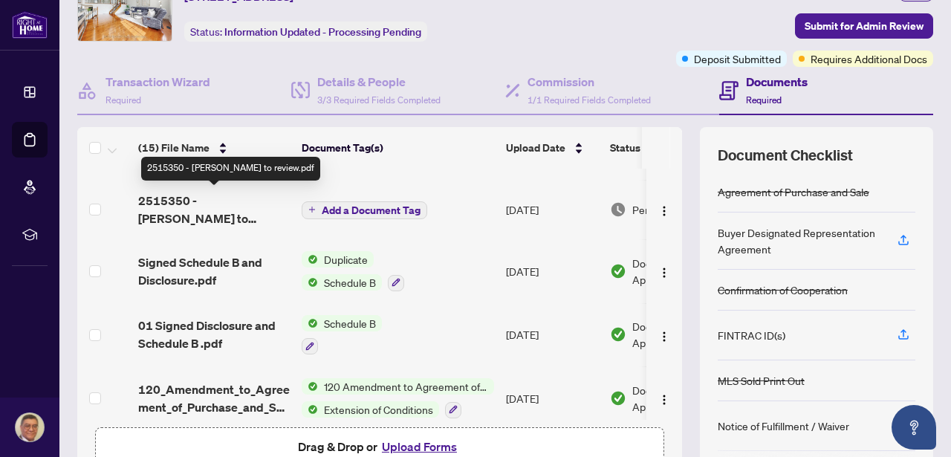
click at [210, 195] on span "2515350 - [PERSON_NAME] to review.pdf" at bounding box center [214, 210] width 152 height 36
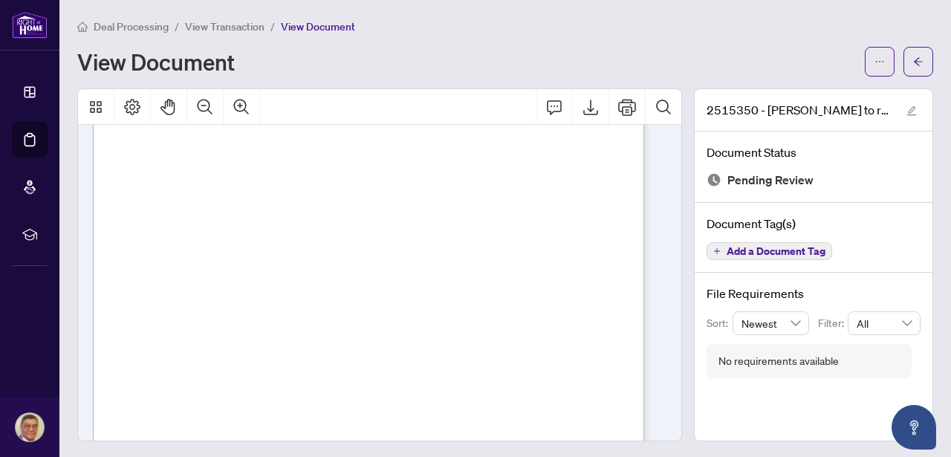
scroll to position [84, 0]
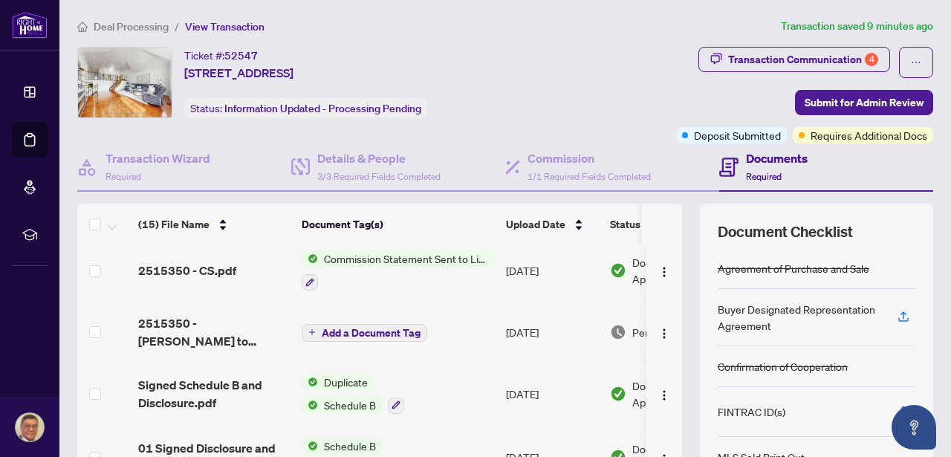
scroll to position [336, 0]
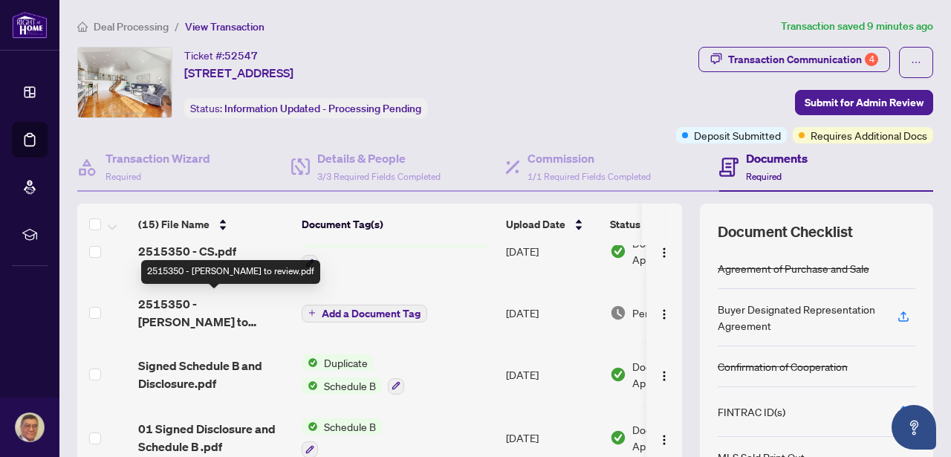
click at [184, 300] on span "2515350 - [PERSON_NAME] to review.pdf" at bounding box center [214, 313] width 152 height 36
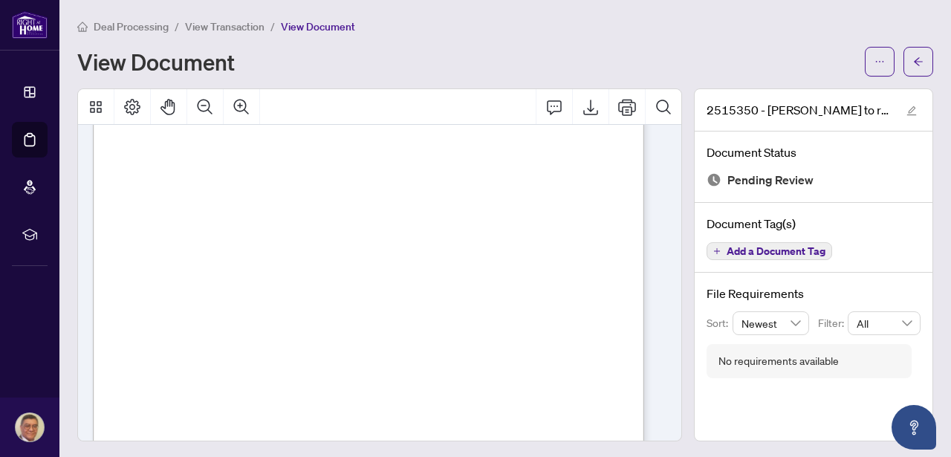
drag, startPoint x: 193, startPoint y: 313, endPoint x: 202, endPoint y: 312, distance: 8.9
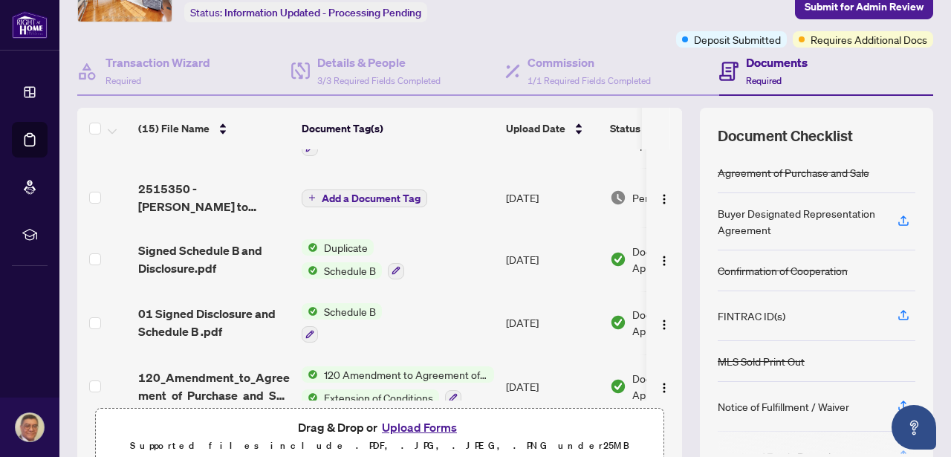
scroll to position [354, 0]
click at [658, 198] on img "button" at bounding box center [664, 200] width 12 height 12
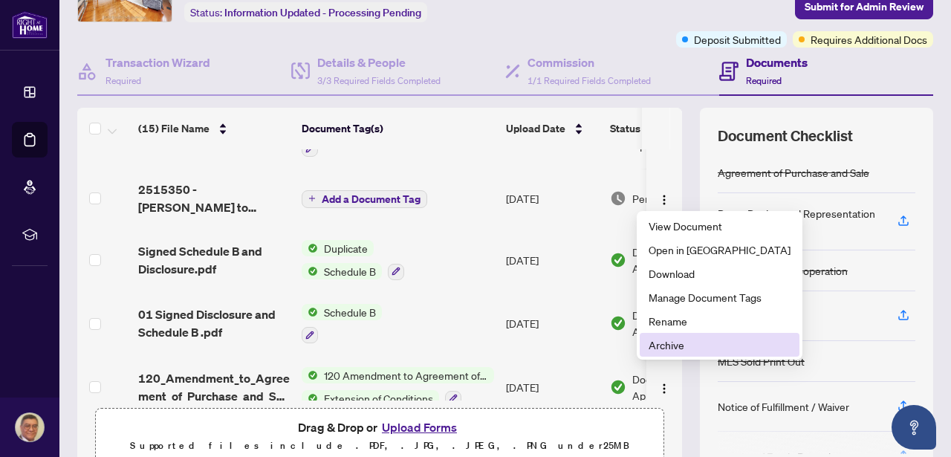
click at [672, 346] on span "Archive" at bounding box center [720, 345] width 142 height 16
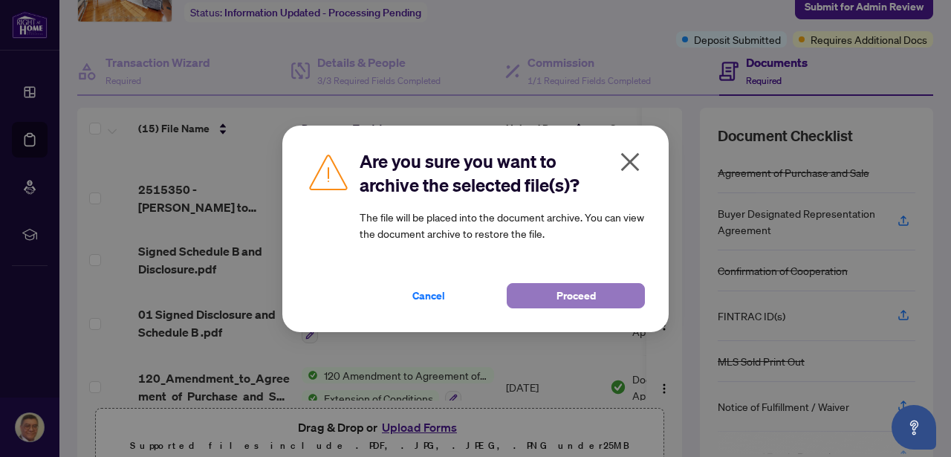
click at [572, 299] on span "Proceed" at bounding box center [576, 296] width 39 height 24
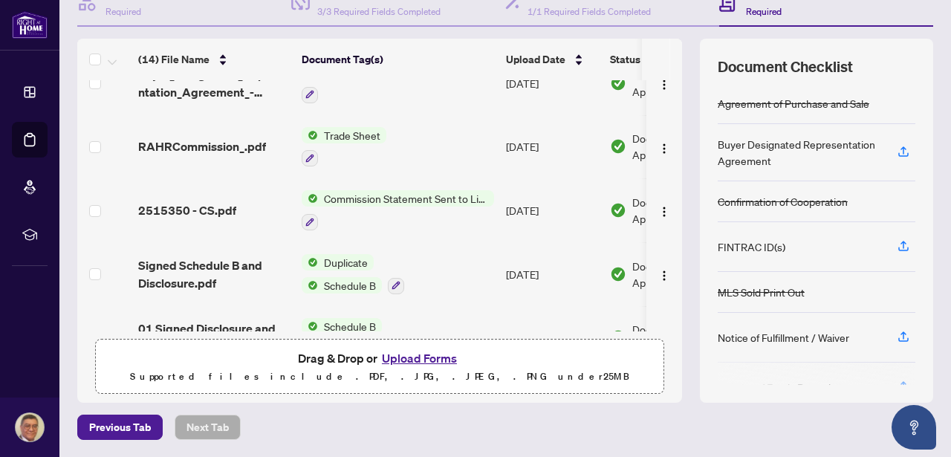
scroll to position [0, 0]
